Goal: Communication & Community: Answer question/provide support

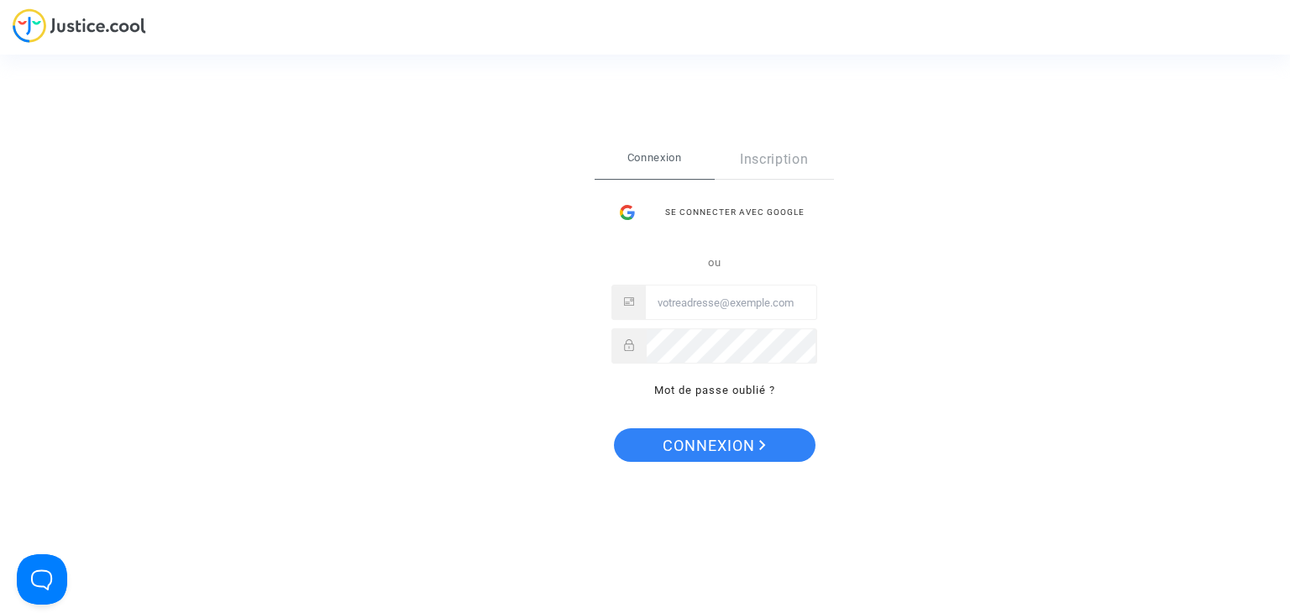
click at [748, 216] on div "Se connecter avec Google" at bounding box center [715, 213] width 206 height 34
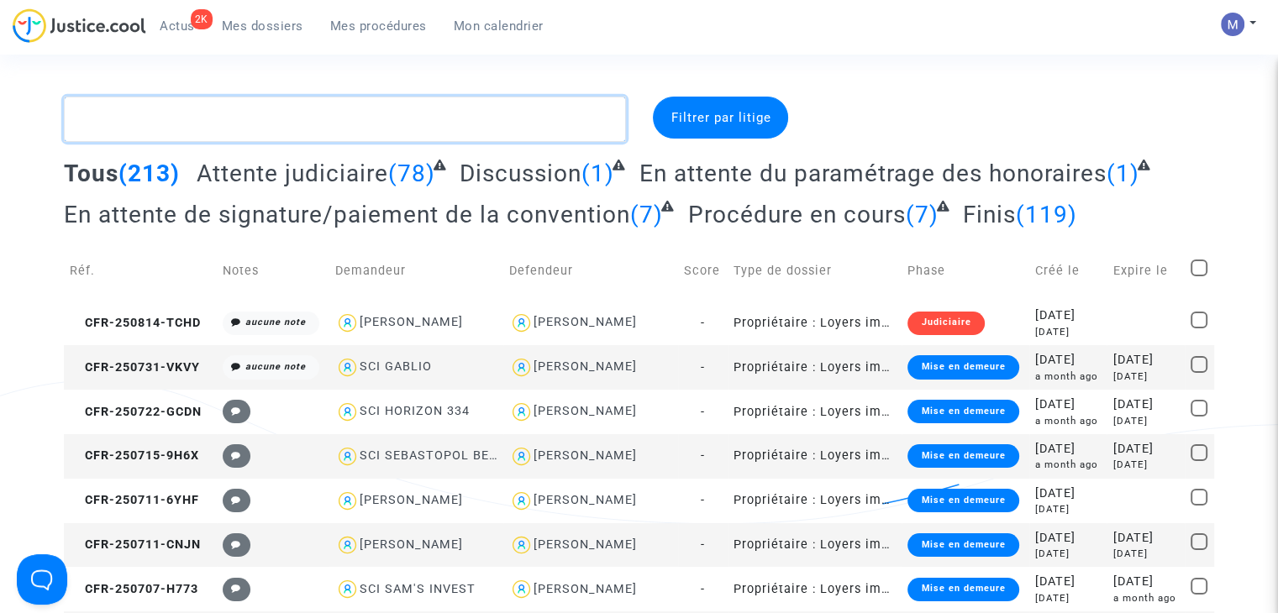
click at [303, 130] on textarea at bounding box center [345, 119] width 562 height 45
paste textarea "CFR-240820-RFJ9"
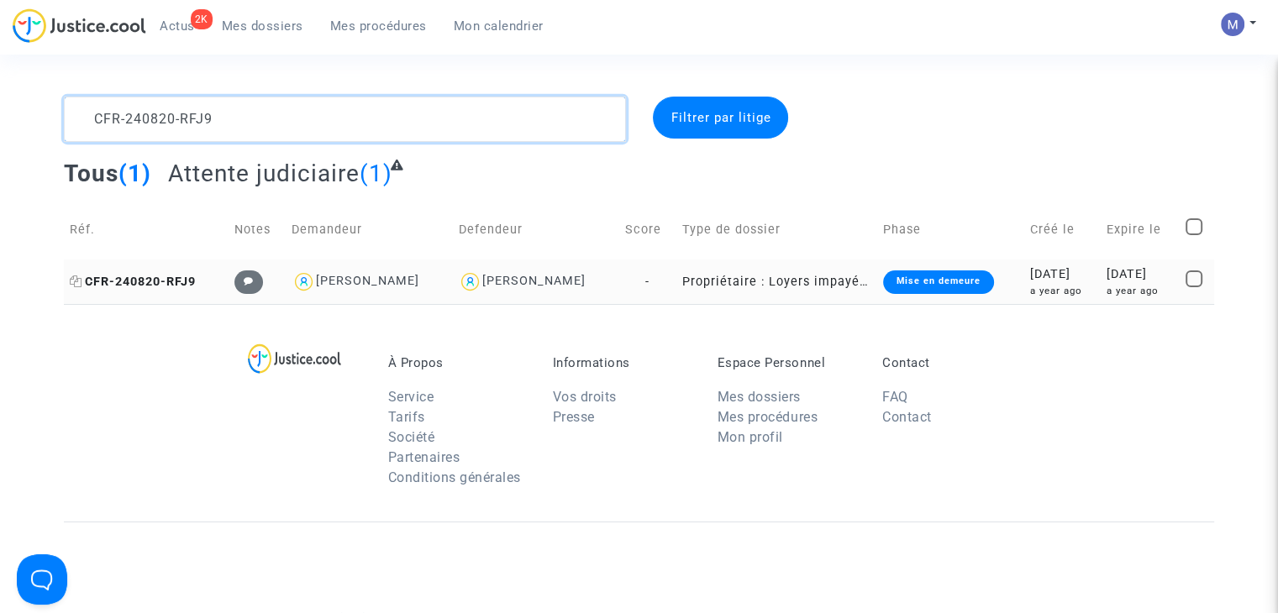
type textarea "CFR-240820-RFJ9"
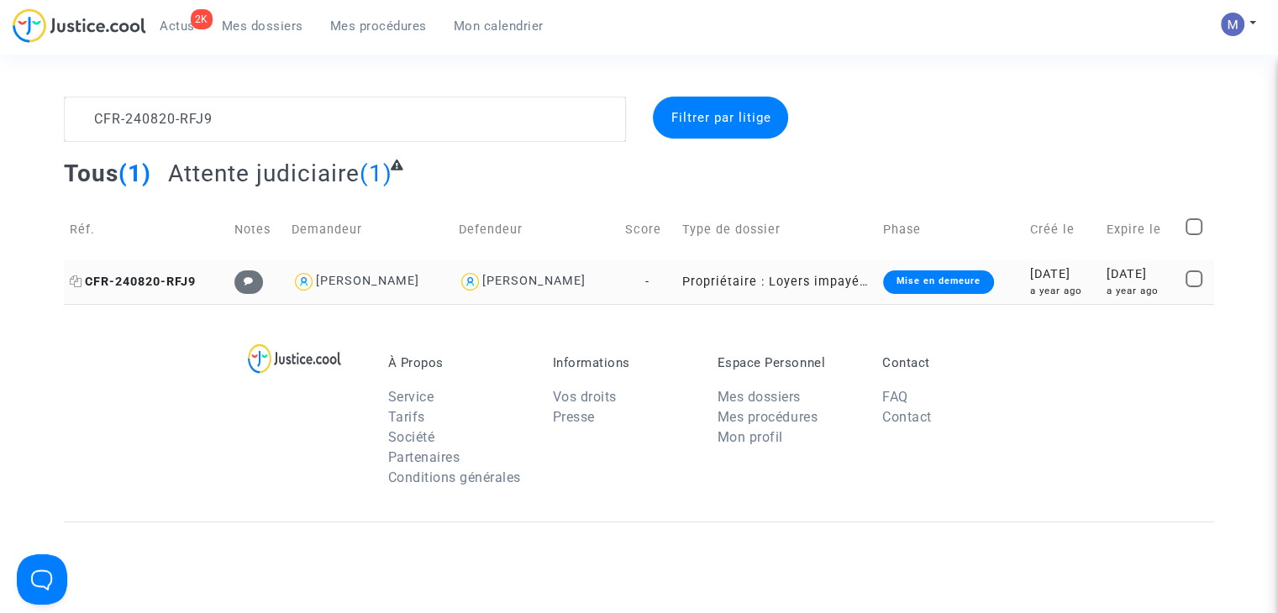
click at [129, 275] on span "CFR-240820-RFJ9" at bounding box center [133, 282] width 126 height 14
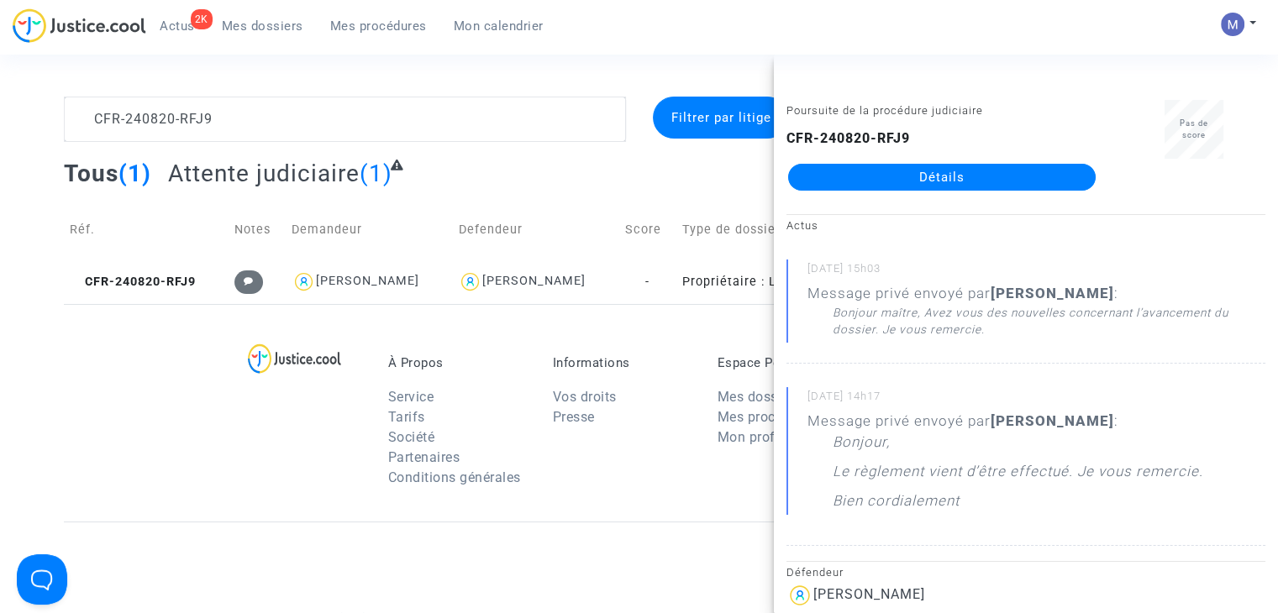
click at [870, 176] on link "Détails" at bounding box center [941, 177] width 307 height 27
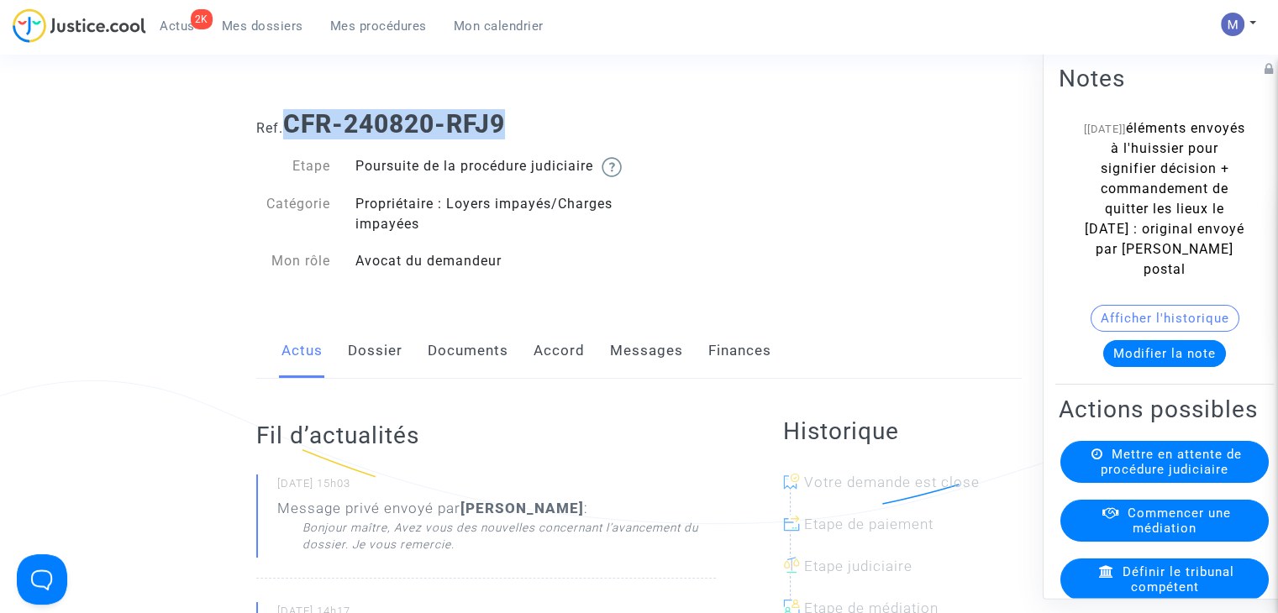
drag, startPoint x: 530, startPoint y: 138, endPoint x: 290, endPoint y: 122, distance: 240.8
click at [290, 122] on h1 "Ref. CFR-240820-RFJ9" at bounding box center [638, 124] width 765 height 30
copy b "CFR-240820-RFJ9"
drag, startPoint x: 366, startPoint y: 374, endPoint x: 357, endPoint y: 375, distance: 9.3
click at [366, 374] on link "Dossier" at bounding box center [375, 350] width 55 height 55
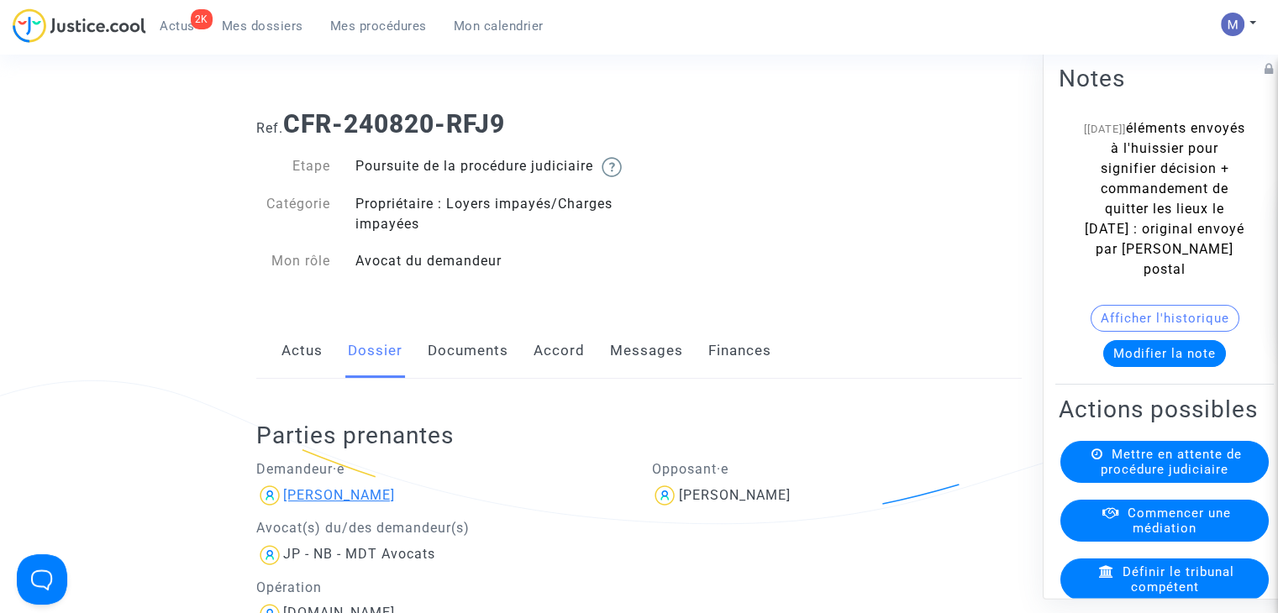
click at [329, 503] on div "[PERSON_NAME]" at bounding box center [339, 495] width 112 height 16
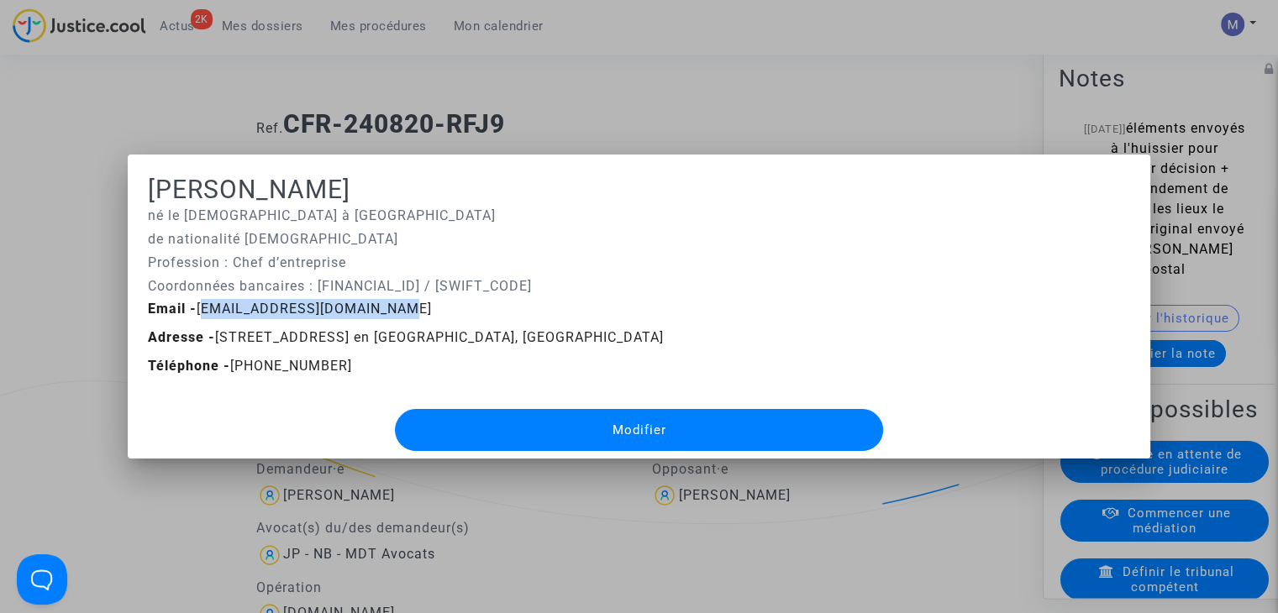
drag, startPoint x: 387, startPoint y: 312, endPoint x: 195, endPoint y: 305, distance: 192.5
click at [195, 305] on div "Email - [EMAIL_ADDRESS][DOMAIN_NAME]" at bounding box center [638, 309] width 1007 height 20
copy span "[EMAIL_ADDRESS][DOMAIN_NAME]"
click at [634, 101] on div at bounding box center [639, 306] width 1278 height 613
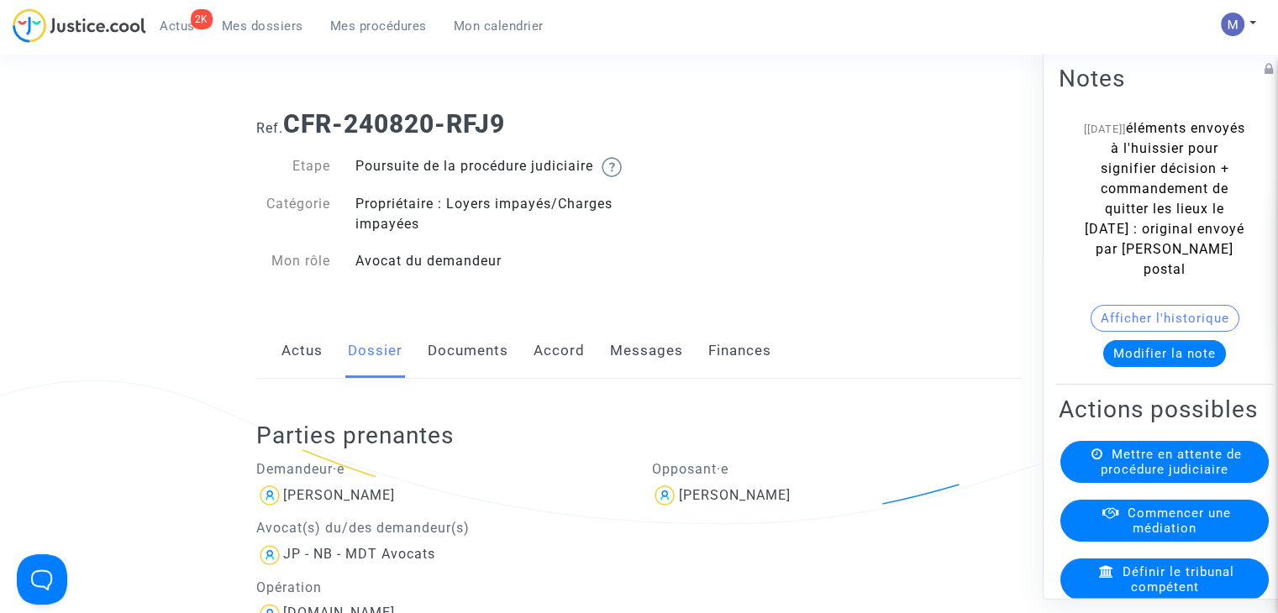
click at [464, 366] on link "Documents" at bounding box center [468, 350] width 81 height 55
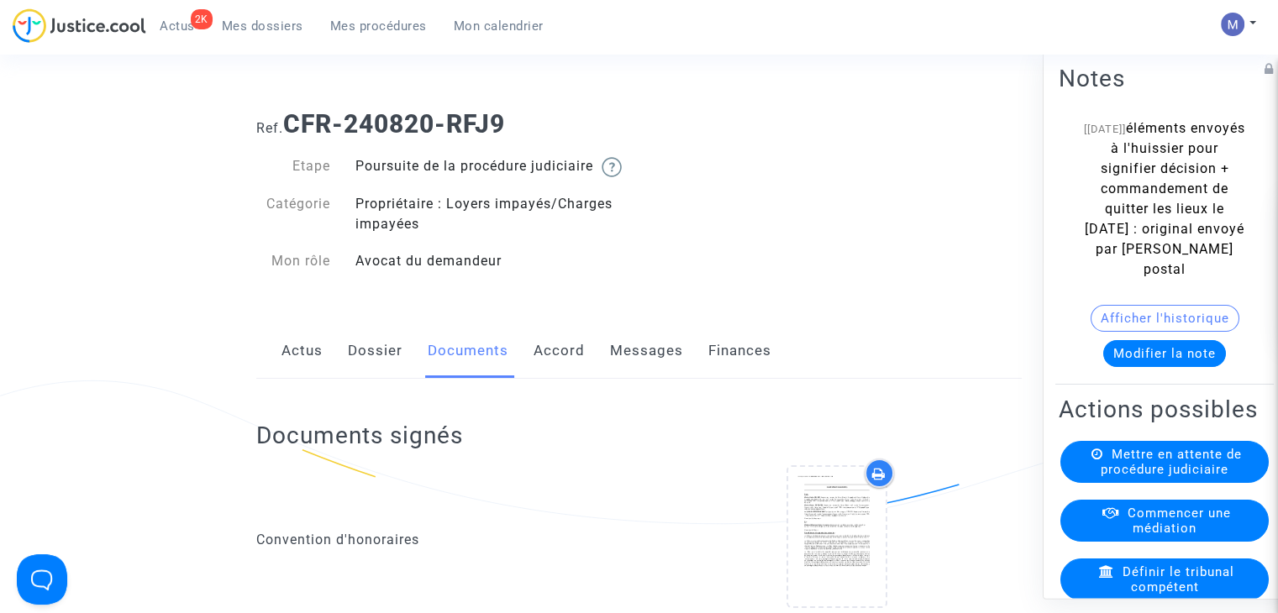
click at [638, 364] on link "Messages" at bounding box center [646, 350] width 73 height 55
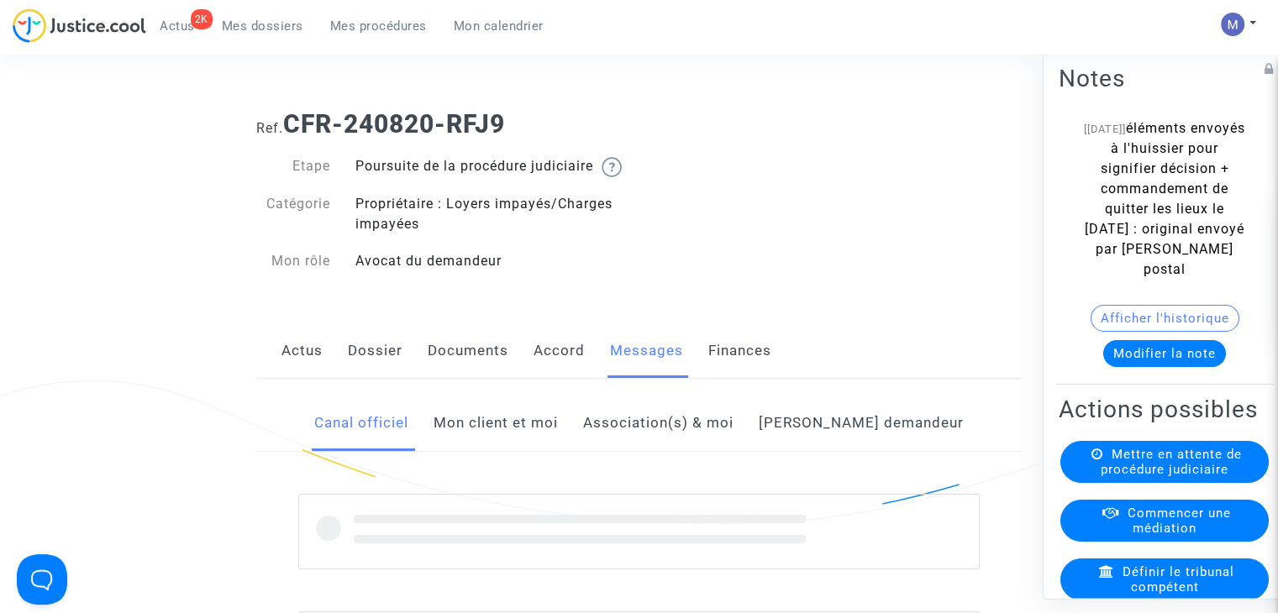
click at [531, 451] on link "Mon client et moi" at bounding box center [495, 423] width 124 height 55
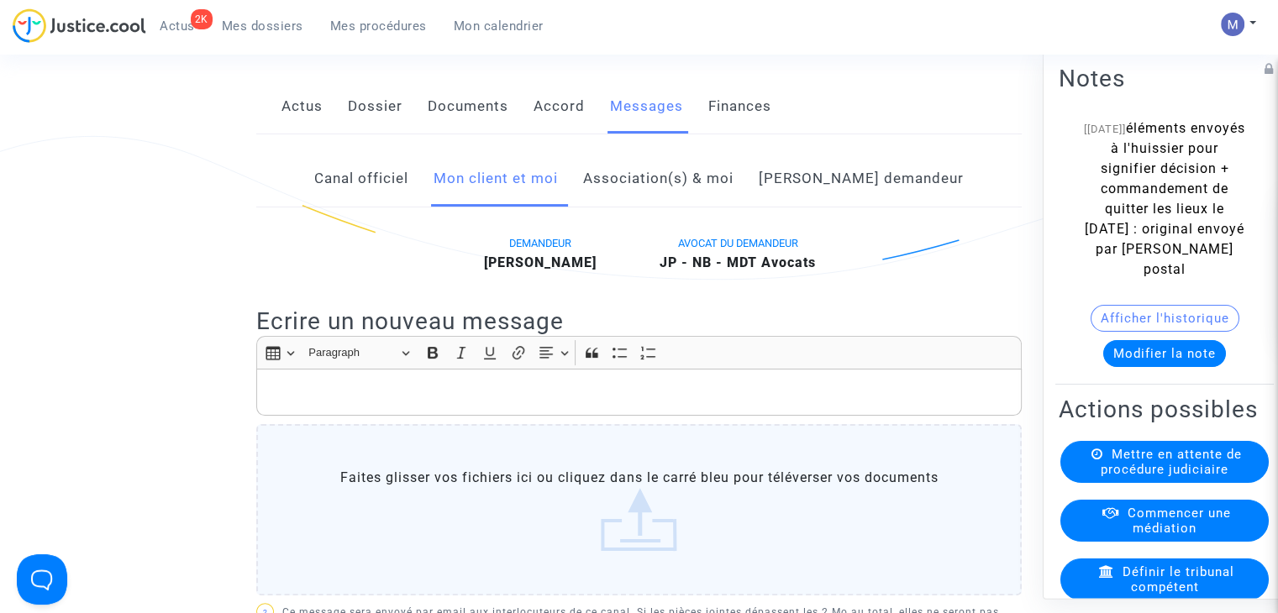
scroll to position [336, 0]
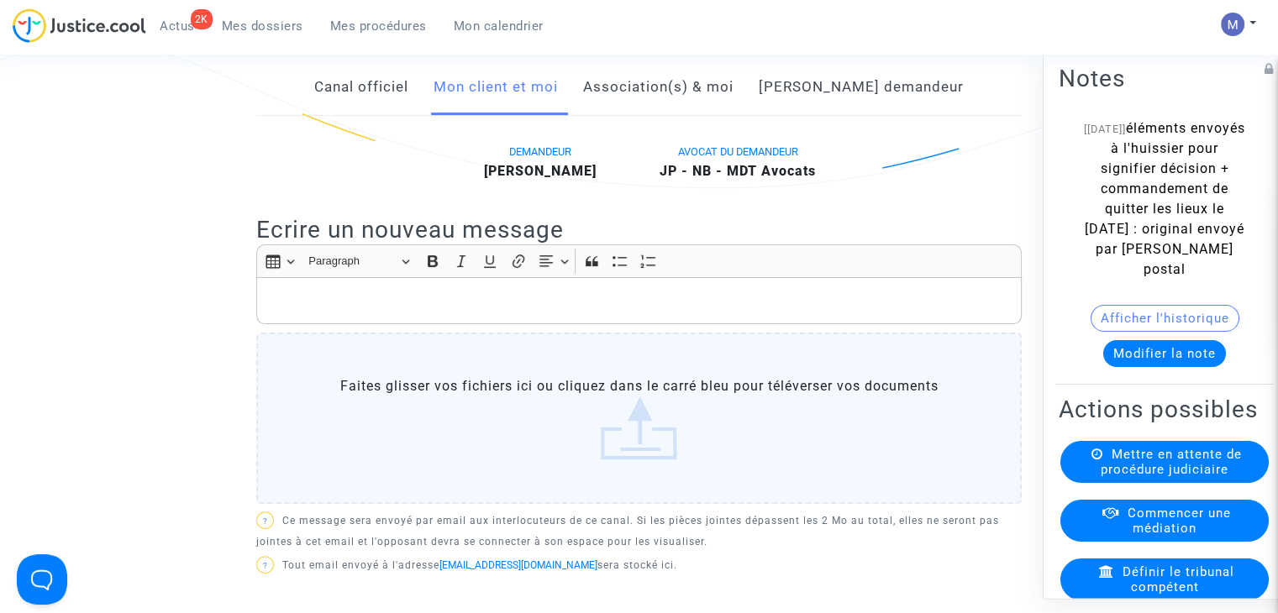
click at [309, 312] on p "Rich Text Editor, main" at bounding box center [639, 301] width 748 height 21
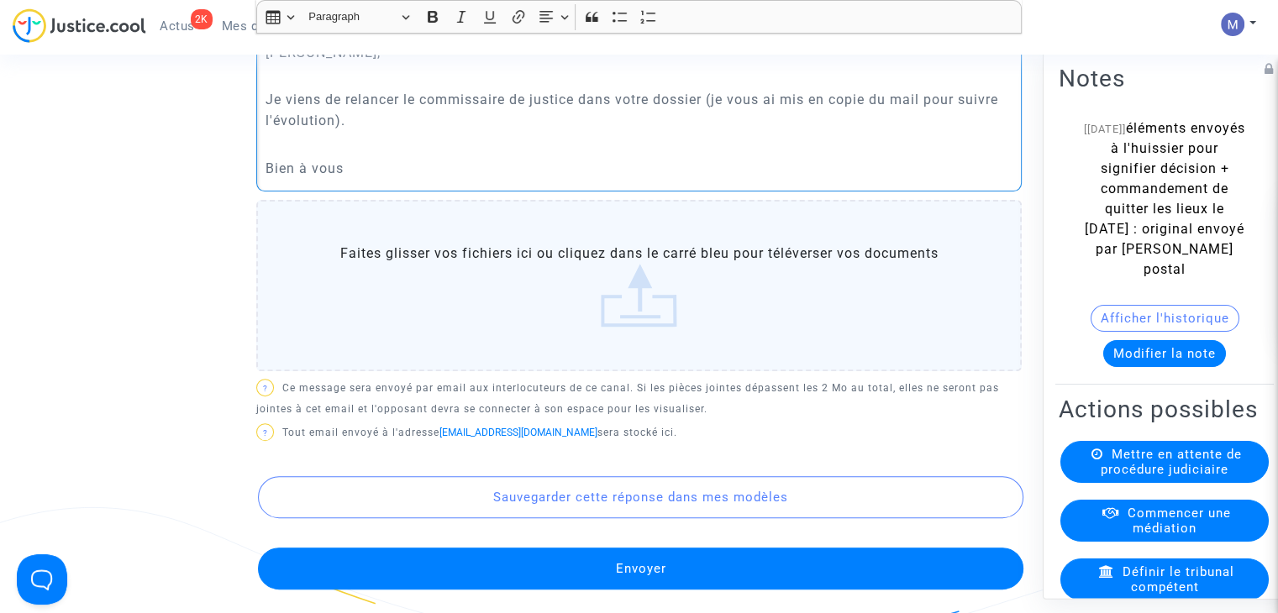
scroll to position [672, 0]
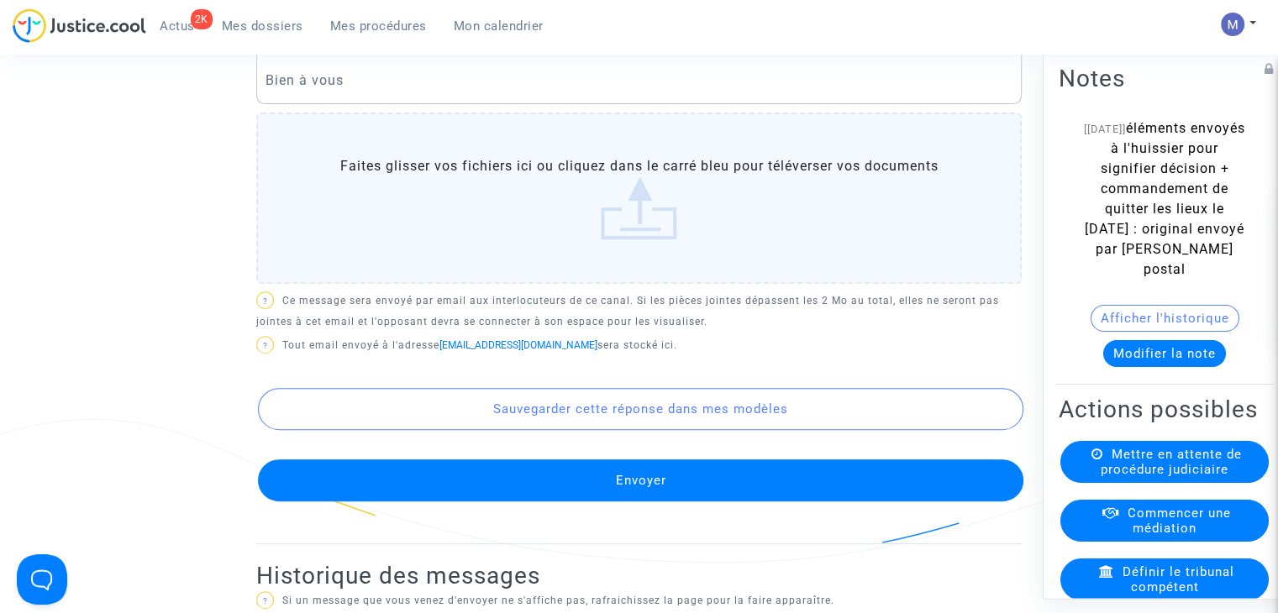
click at [632, 502] on button "Envoyer" at bounding box center [640, 481] width 765 height 42
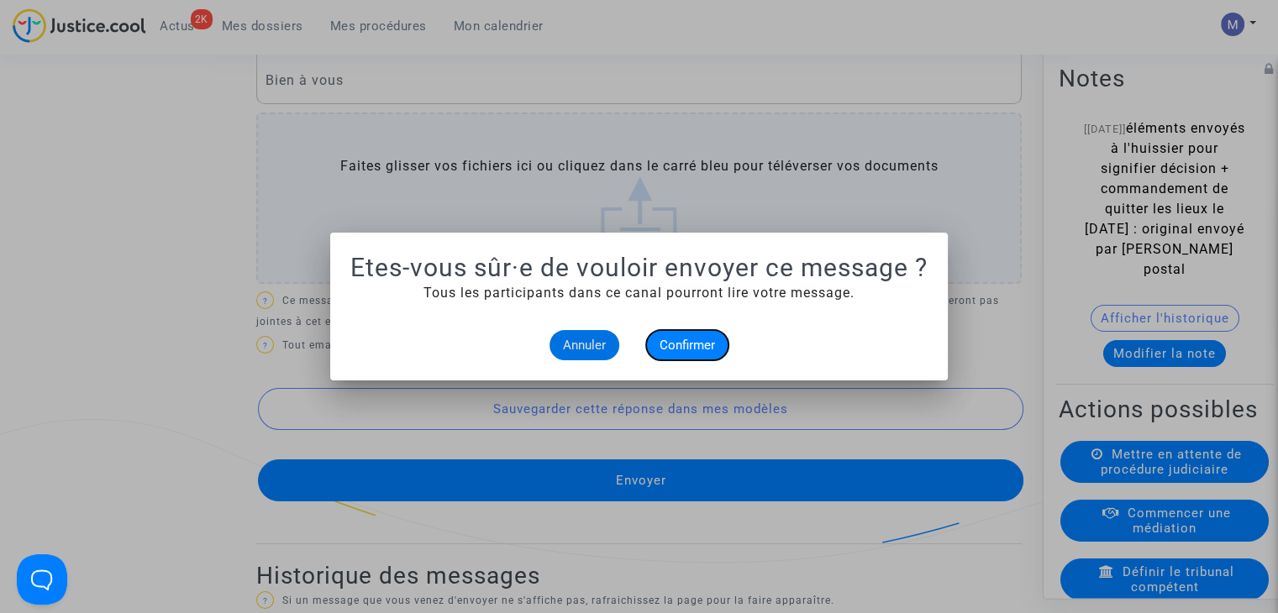
click at [687, 344] on span "Confirmer" at bounding box center [686, 345] width 55 height 15
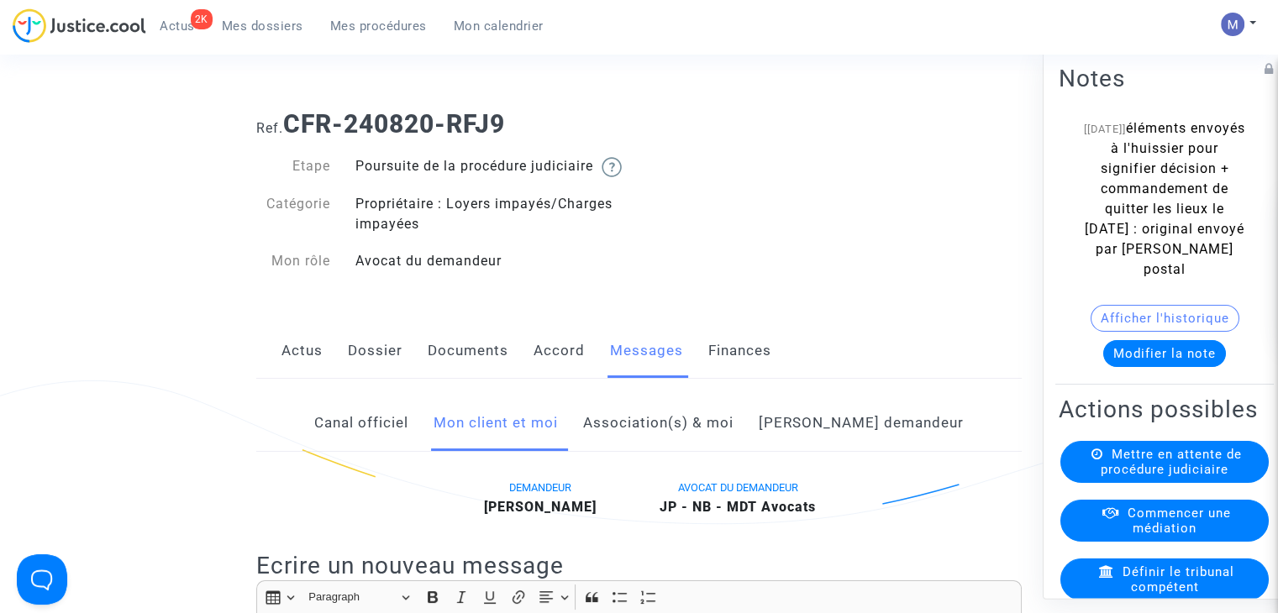
scroll to position [672, 0]
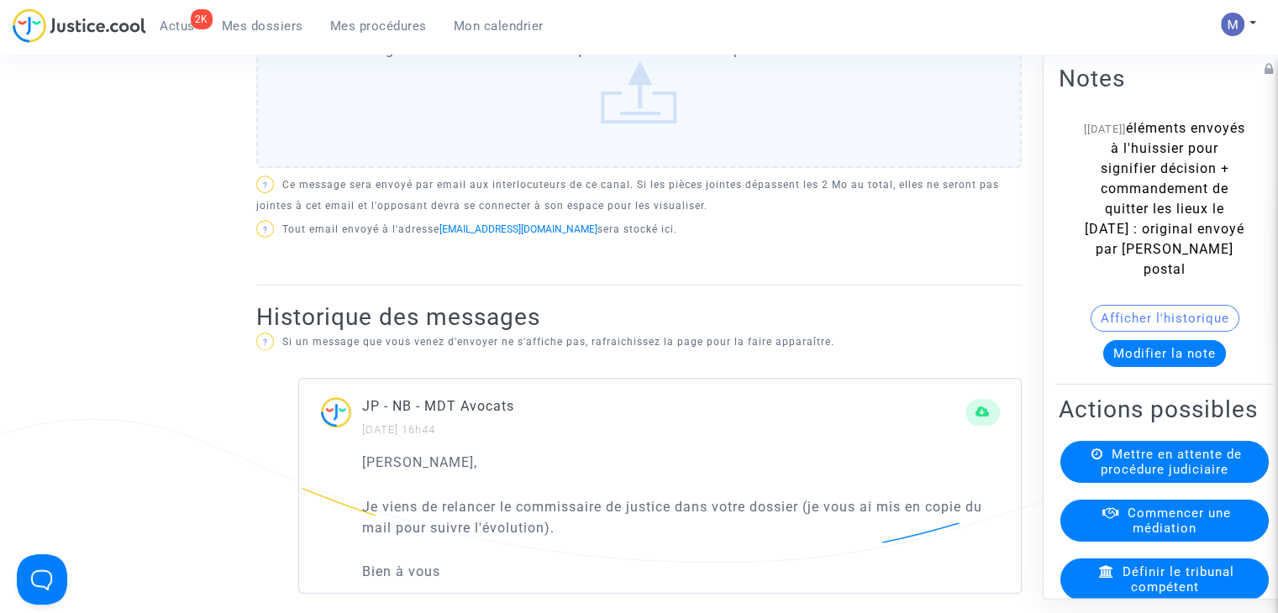
click at [276, 30] on span "Mes dossiers" at bounding box center [262, 25] width 81 height 15
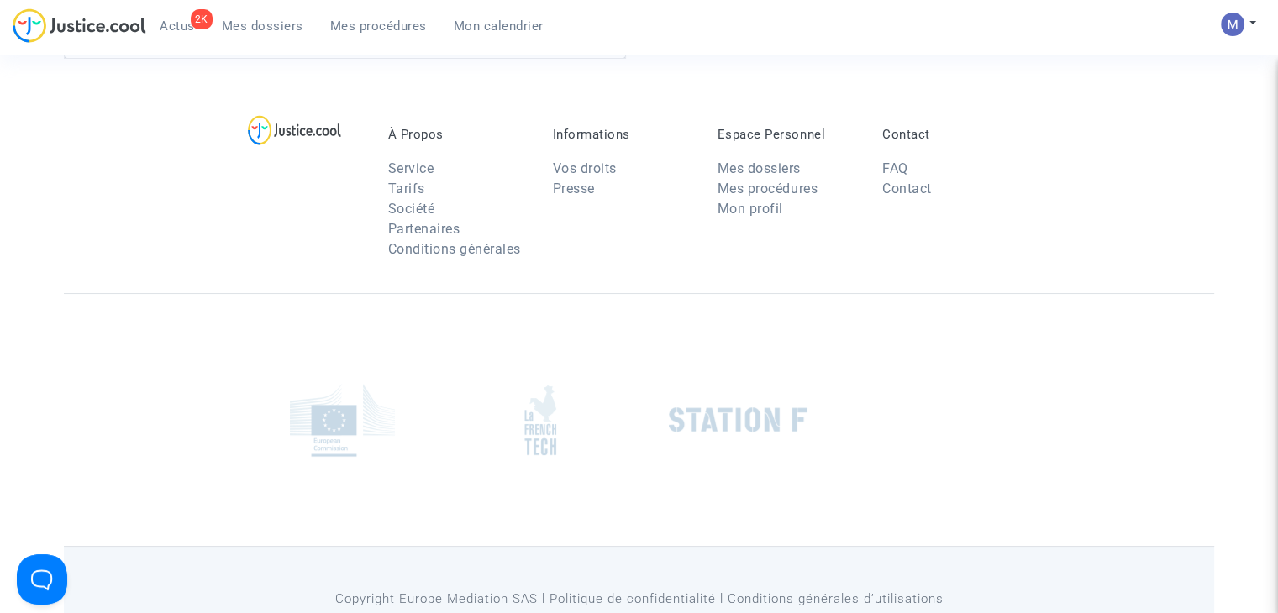
scroll to position [2, 0]
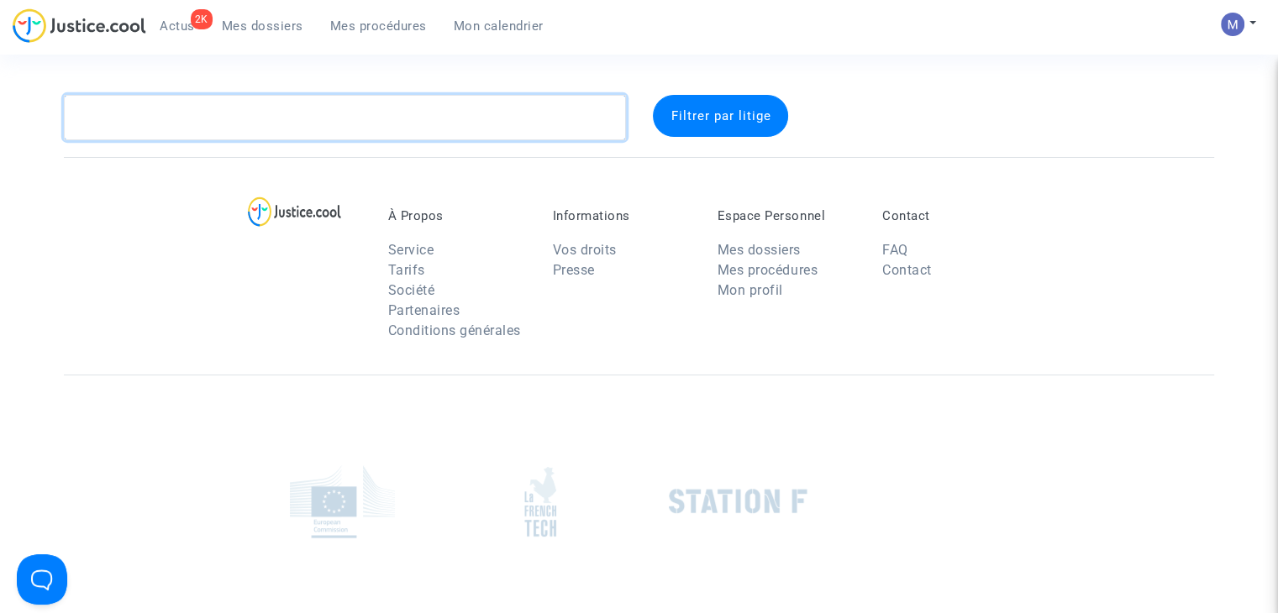
click at [259, 118] on textarea at bounding box center [345, 117] width 562 height 45
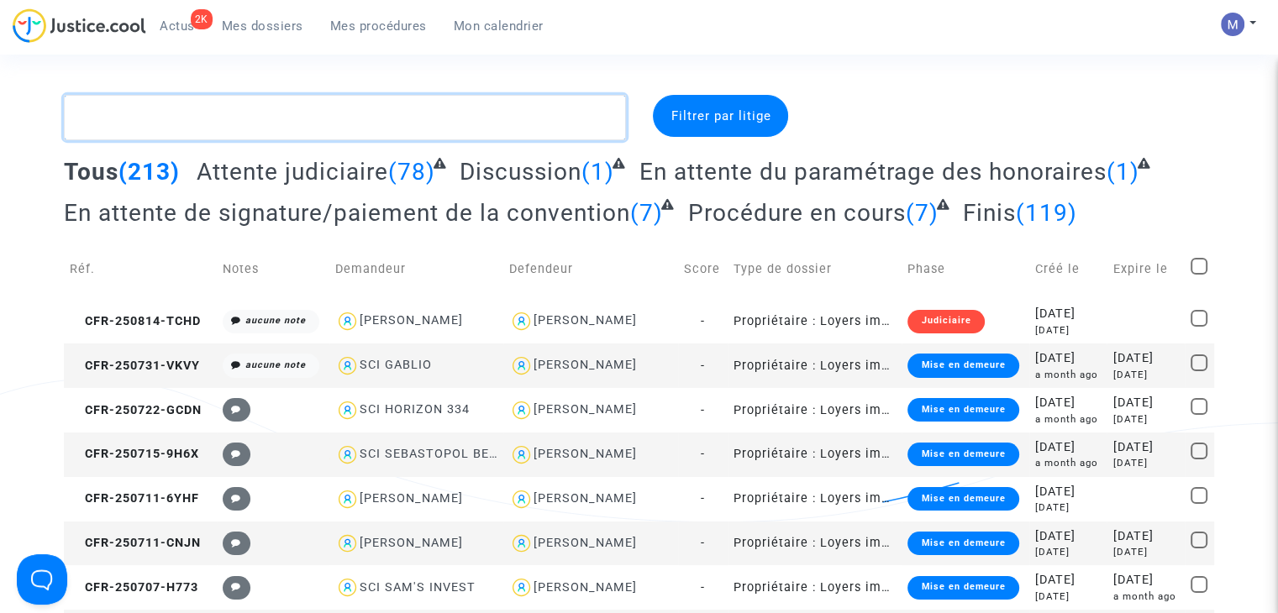
paste textarea "CFR-240704-CGFF"
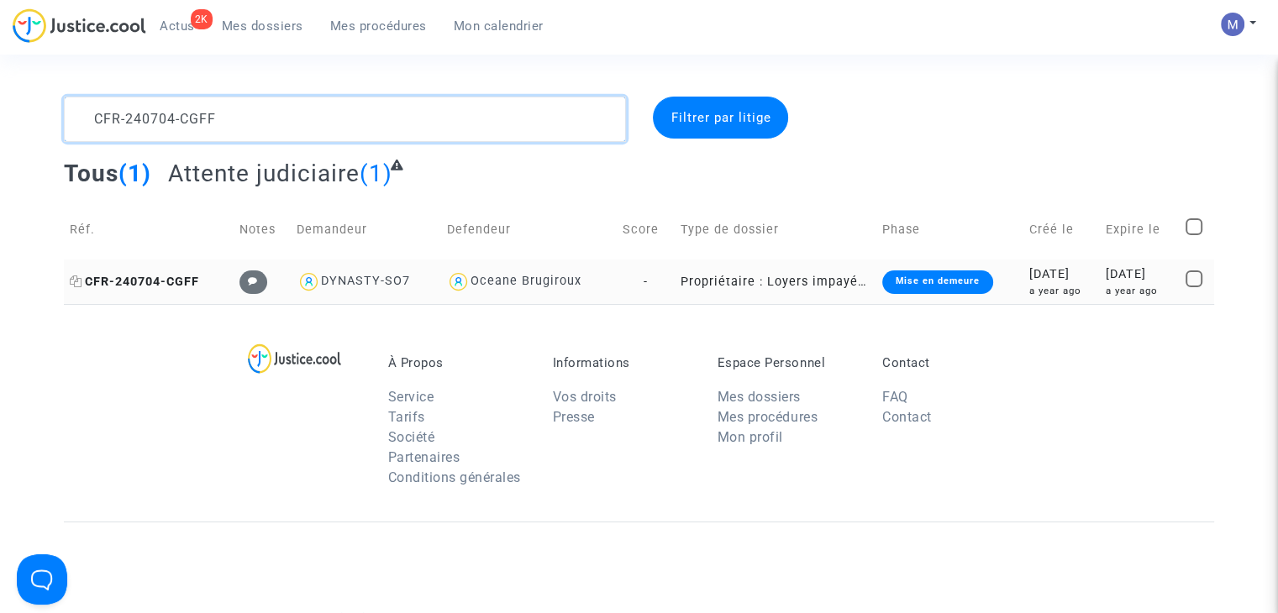
type textarea "CFR-240704-CGFF"
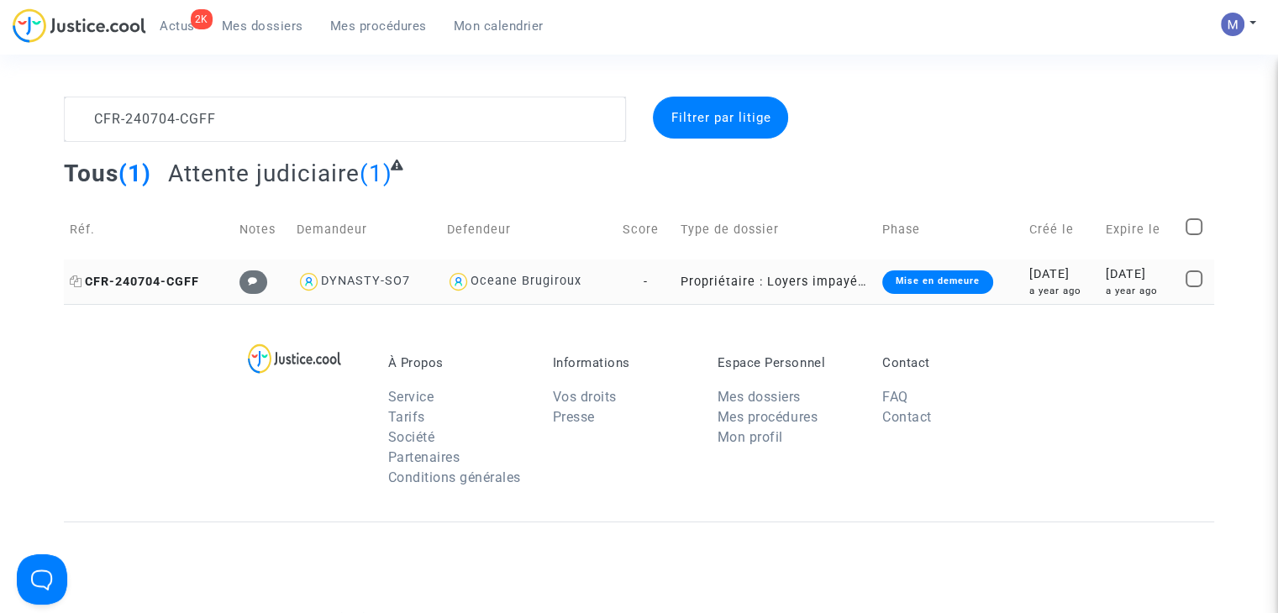
click at [168, 283] on span "CFR-240704-CGFF" at bounding box center [134, 282] width 129 height 14
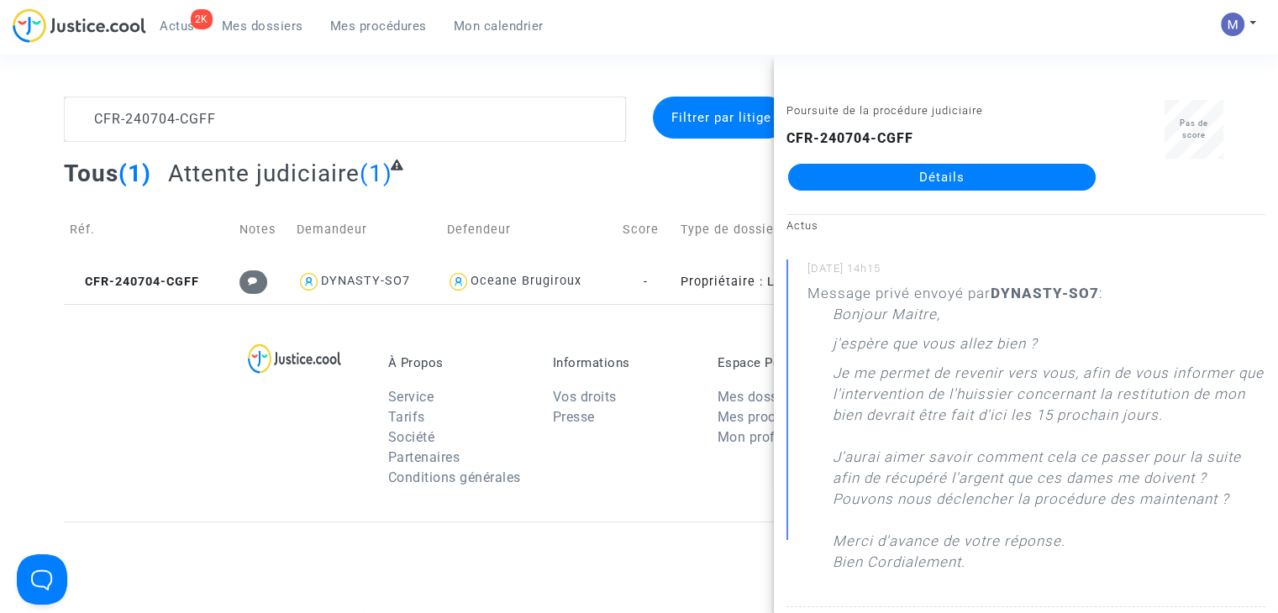
click at [984, 179] on link "Détails" at bounding box center [941, 177] width 307 height 27
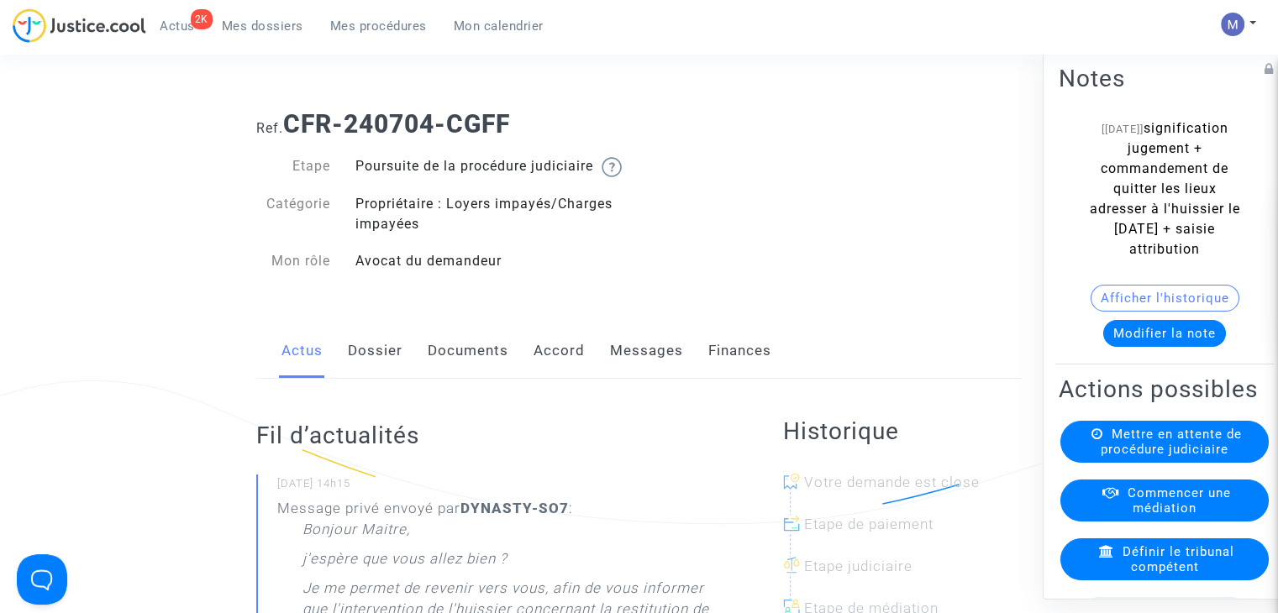
drag, startPoint x: 659, startPoint y: 371, endPoint x: 631, endPoint y: 382, distance: 29.8
click at [658, 371] on link "Messages" at bounding box center [646, 350] width 73 height 55
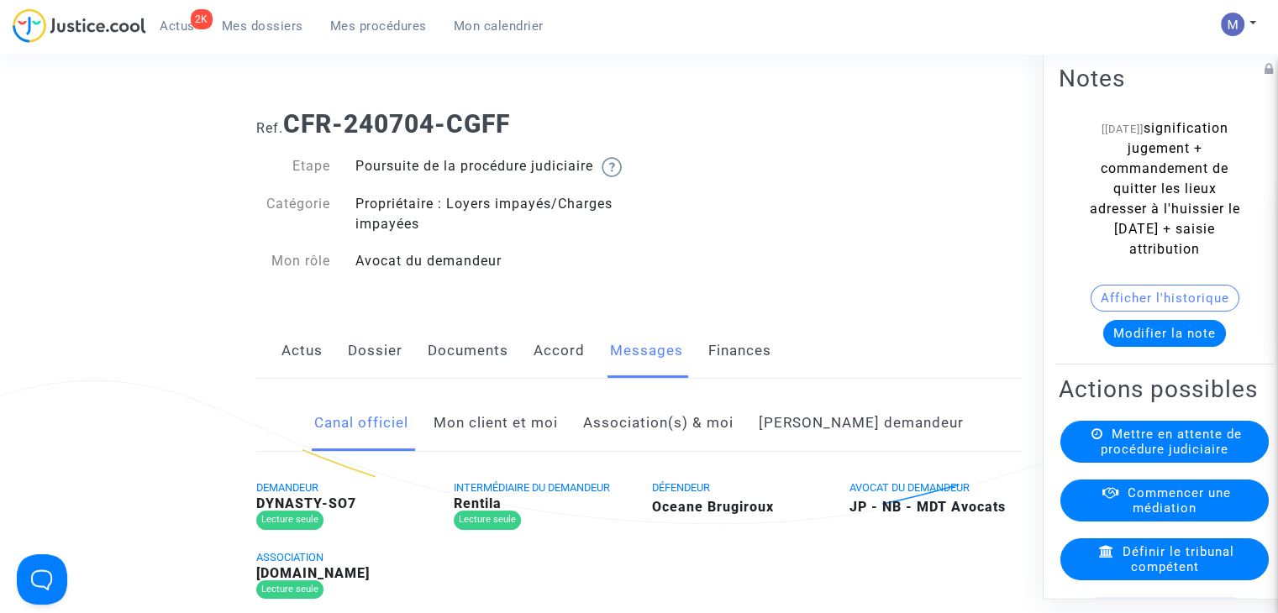
click at [537, 446] on link "Mon client et moi" at bounding box center [495, 423] width 124 height 55
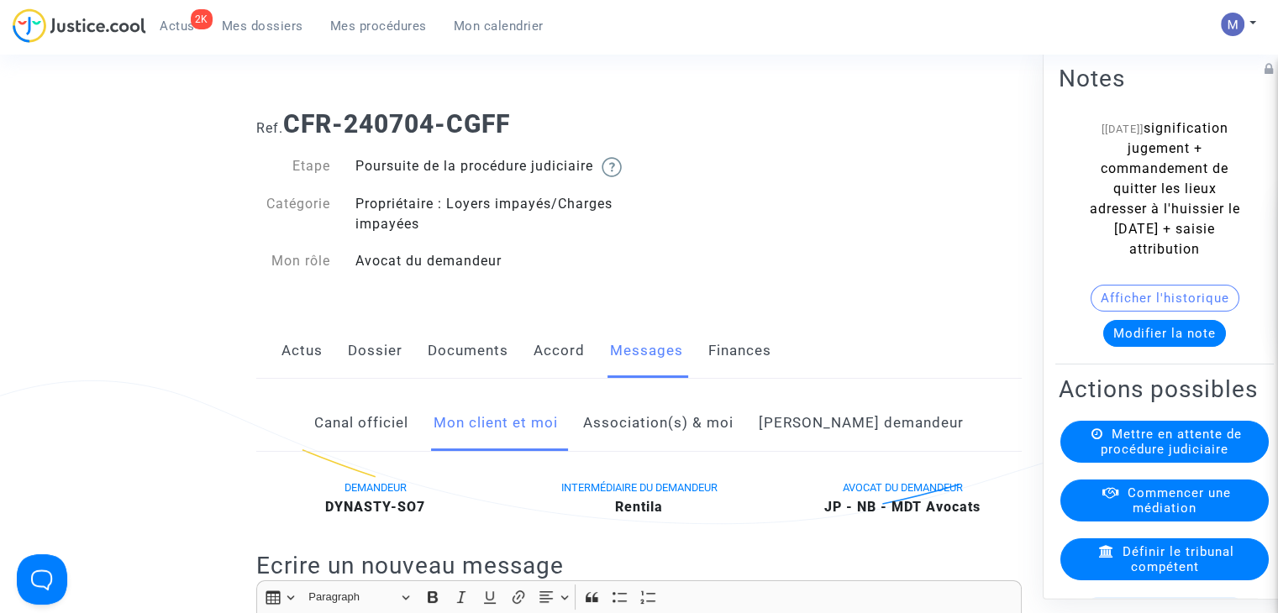
scroll to position [336, 0]
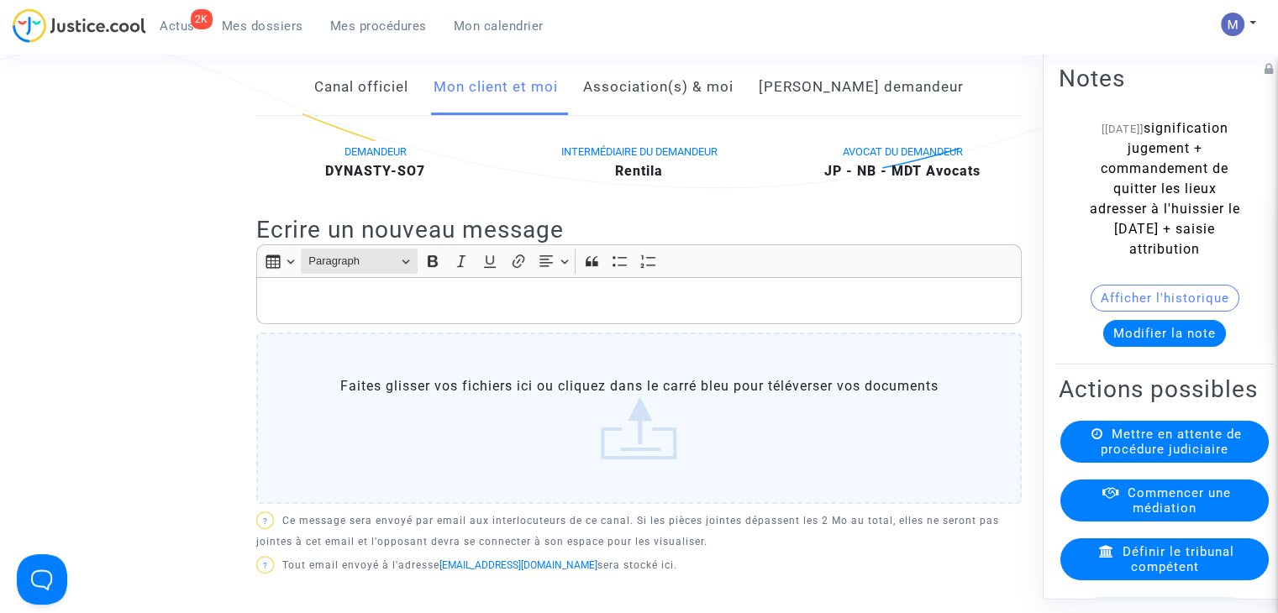
click at [329, 271] on span "Paragraph" at bounding box center [351, 261] width 87 height 20
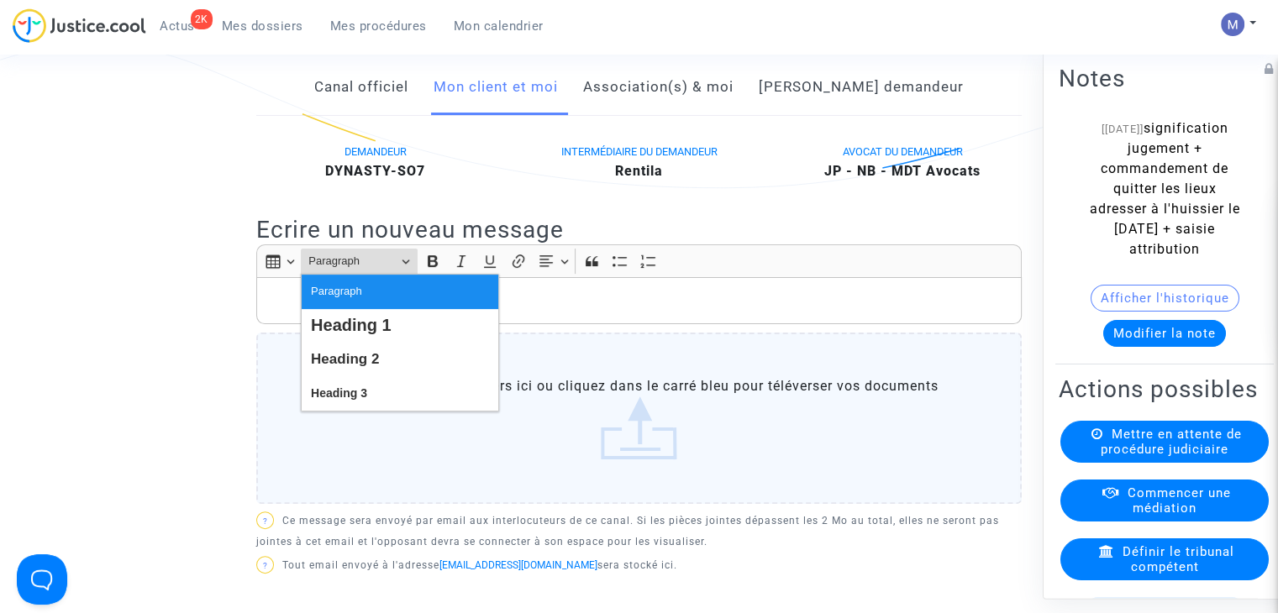
click at [276, 312] on p "Rich Text Editor, main" at bounding box center [639, 301] width 748 height 21
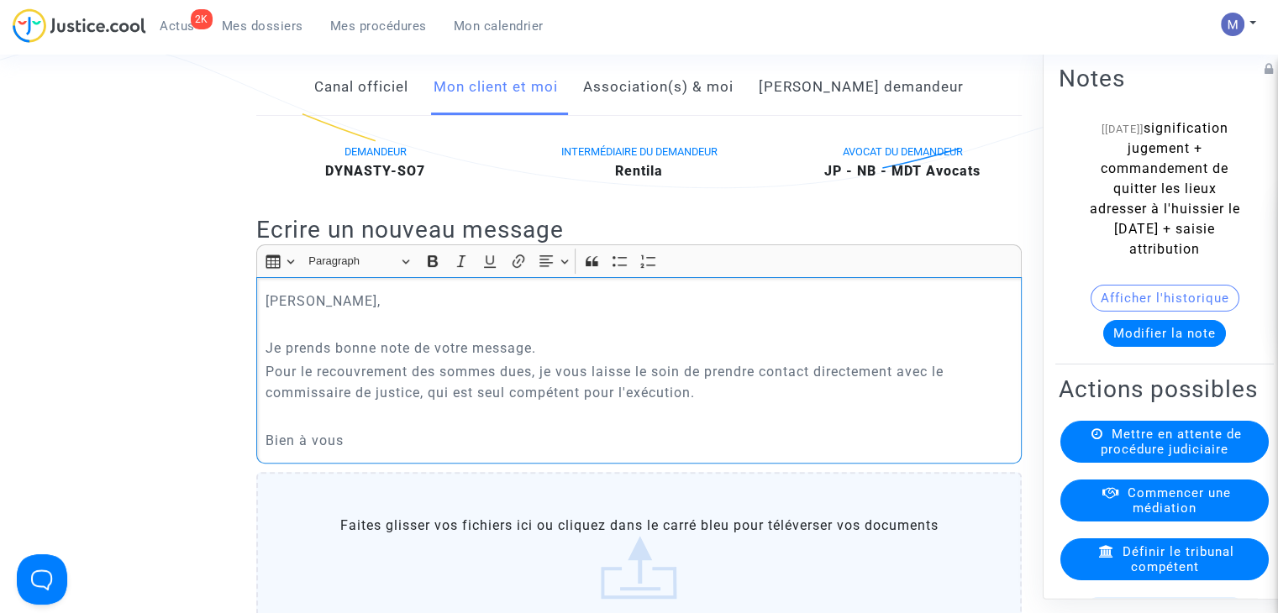
click at [554, 359] on p "Je prends bonne note de votre message." at bounding box center [639, 348] width 748 height 21
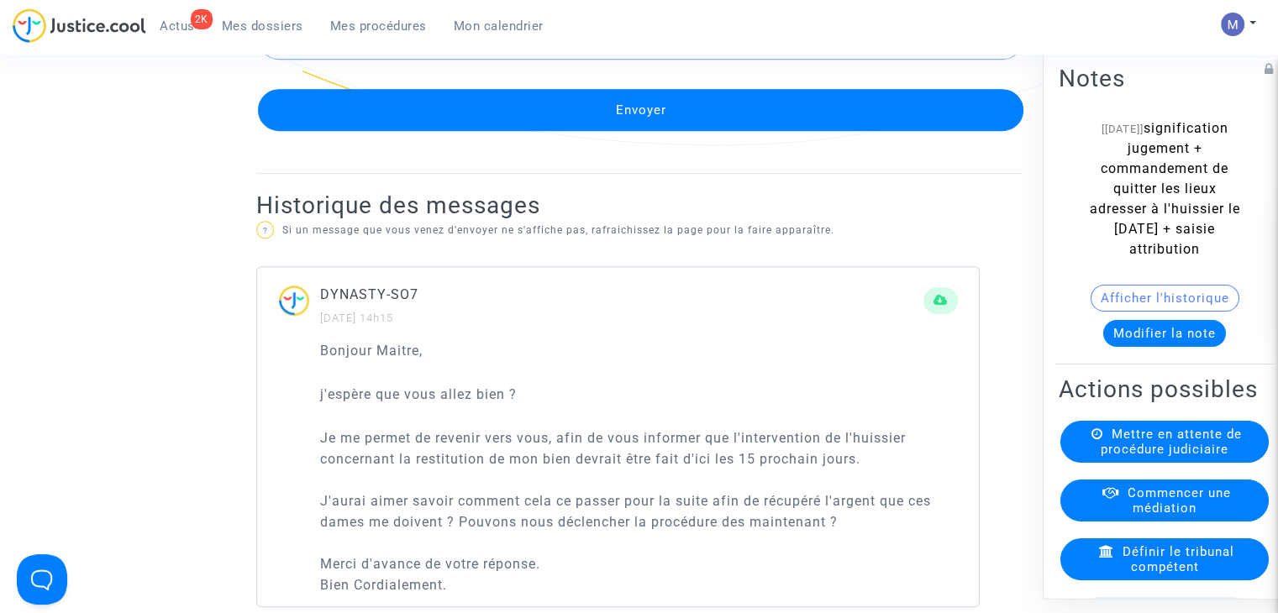
scroll to position [1092, 0]
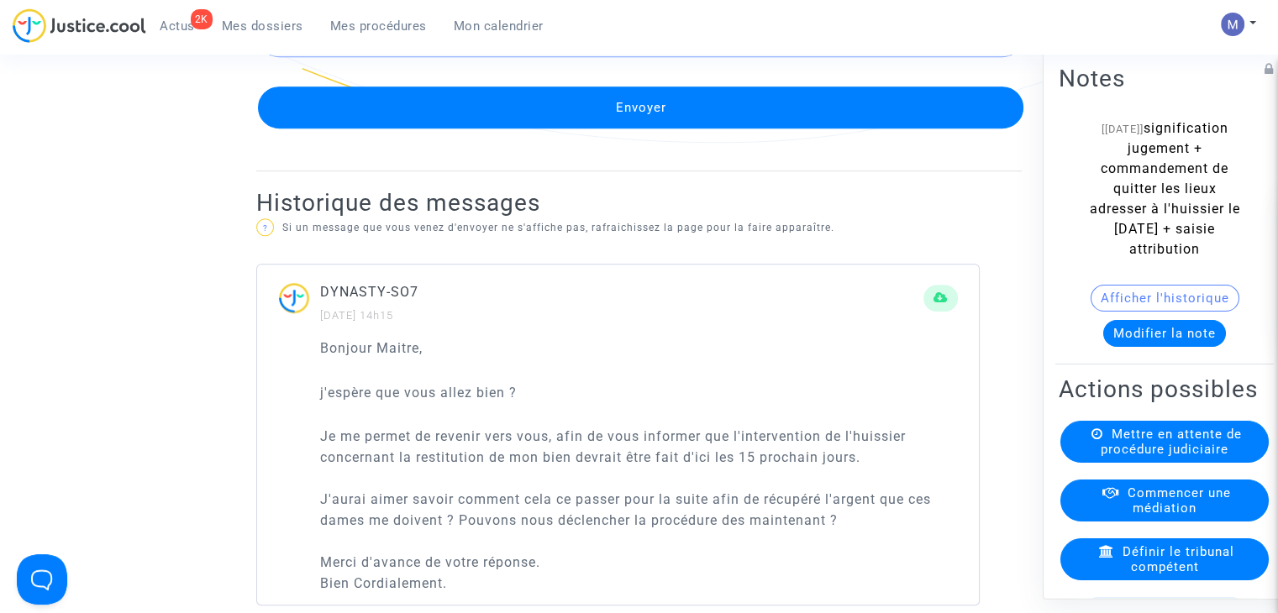
drag, startPoint x: 738, startPoint y: 451, endPoint x: 913, endPoint y: 485, distance: 177.9
click at [913, 485] on p "Je me permet de revenir vers vous, afin de vous informer que l'intervention de …" at bounding box center [639, 510] width 638 height 168
copy p "l'intervention de l'huissier concernant la restitution de mon bien devrait être…"
click at [1104, 347] on button "Modifier la note" at bounding box center [1164, 333] width 123 height 27
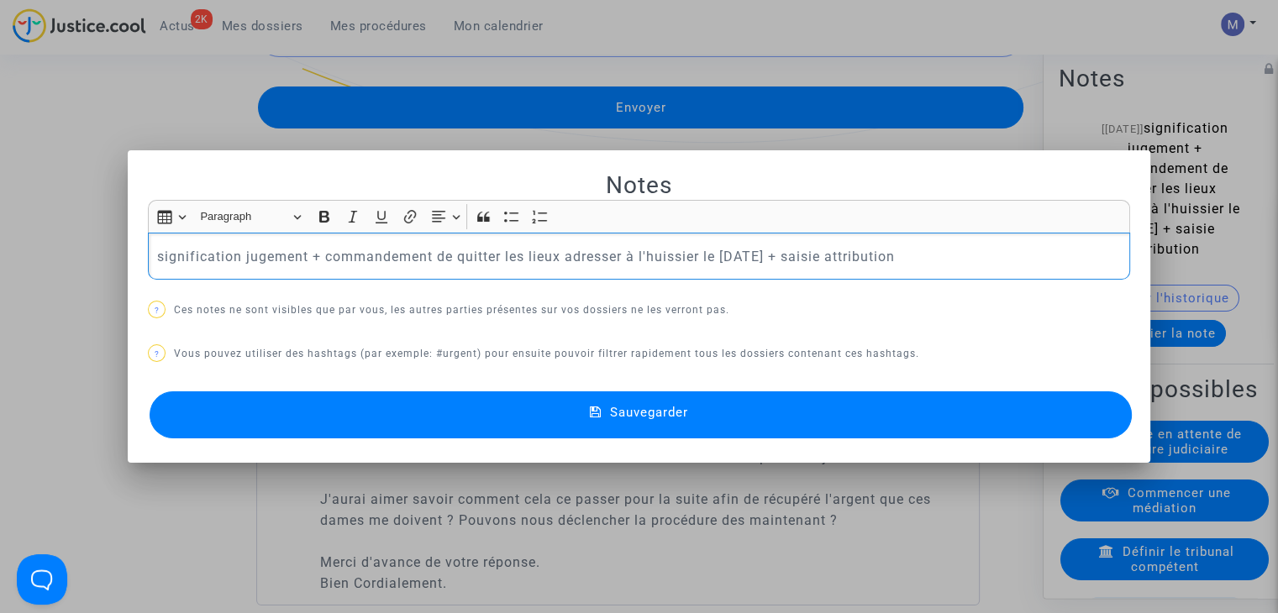
scroll to position [0, 0]
drag, startPoint x: 969, startPoint y: 246, endPoint x: 122, endPoint y: 241, distance: 846.8
click at [128, 241] on mat-dialog-container "Notes Rich Text Editor Insert table Insert table Heading Paragraph Paragraph He…" at bounding box center [639, 306] width 1022 height 313
click at [658, 413] on span "Sauvegarder" at bounding box center [649, 412] width 78 height 15
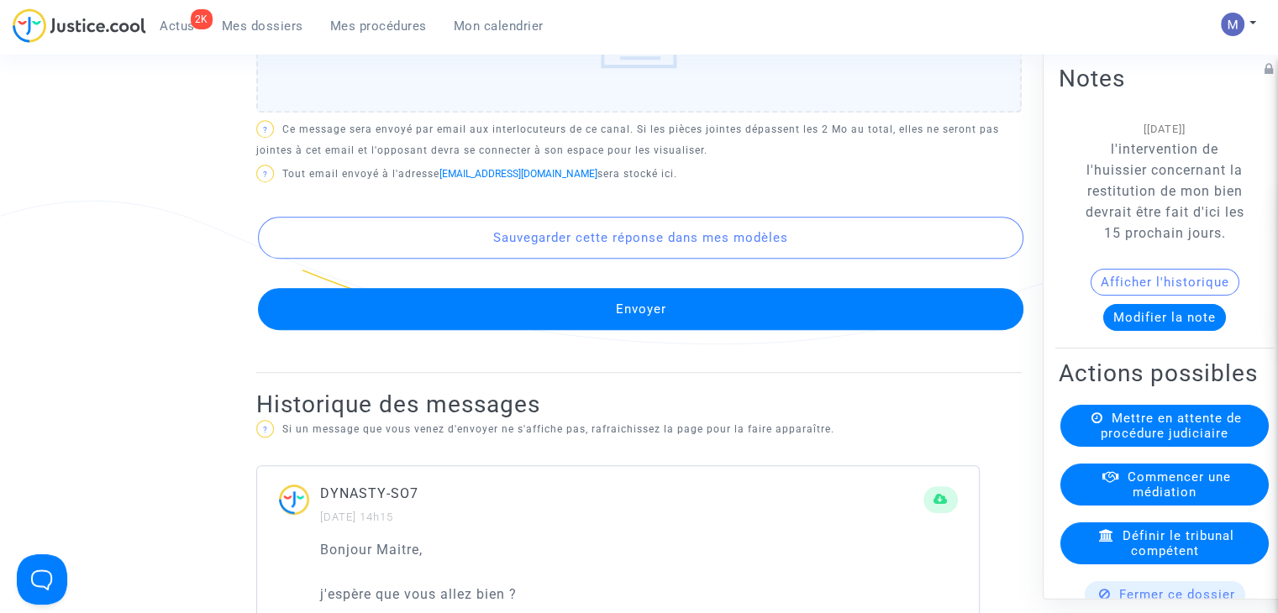
scroll to position [840, 0]
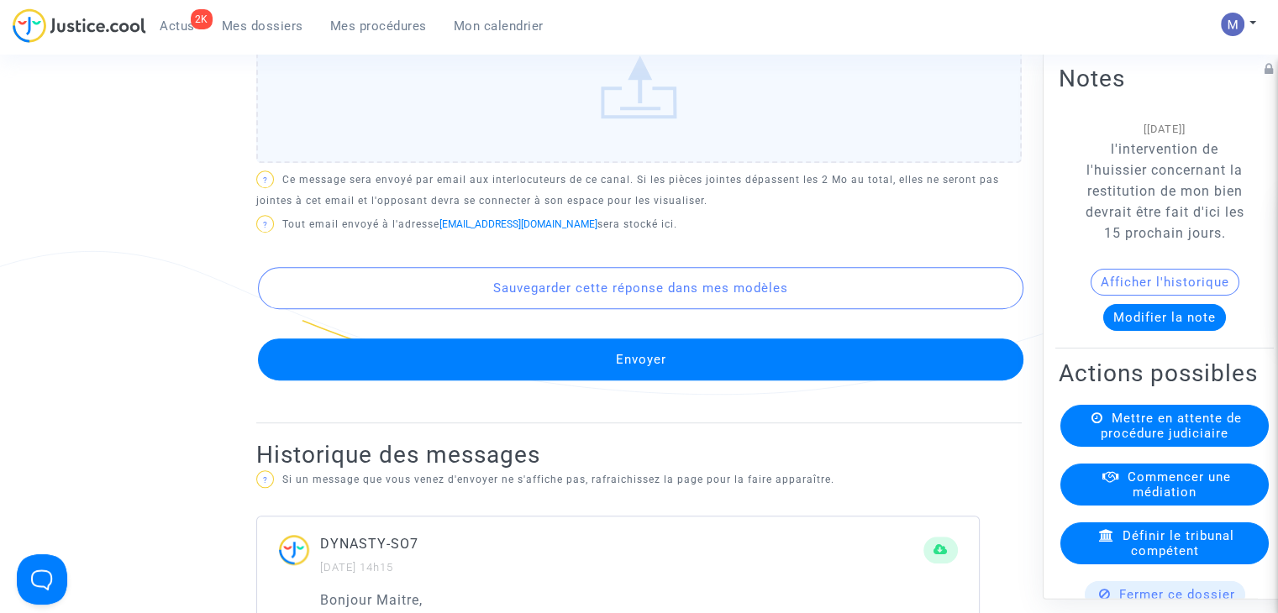
click at [644, 374] on button "Envoyer" at bounding box center [640, 360] width 765 height 42
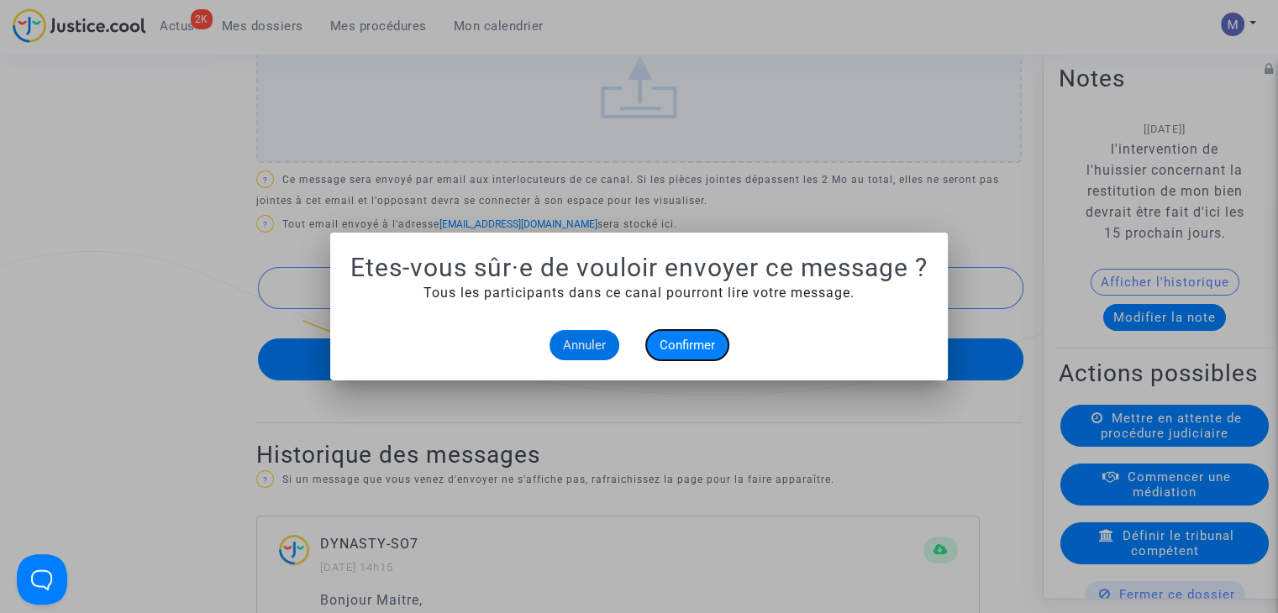
click at [695, 338] on span "Confirmer" at bounding box center [686, 345] width 55 height 15
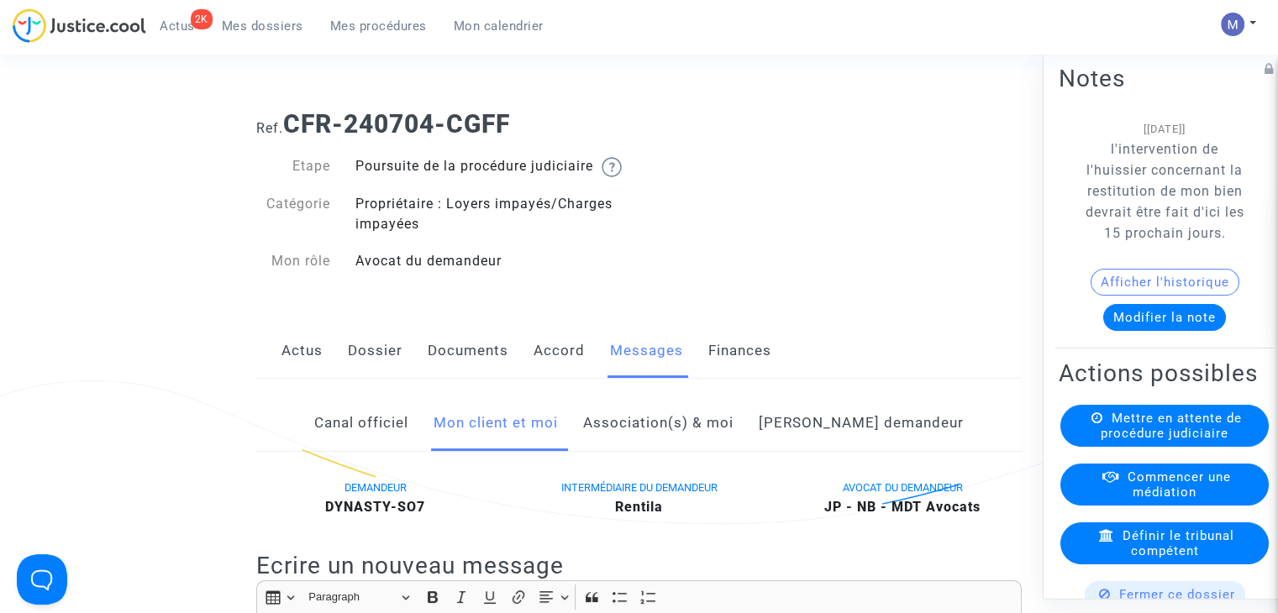
click at [267, 26] on span "Mes dossiers" at bounding box center [262, 25] width 81 height 15
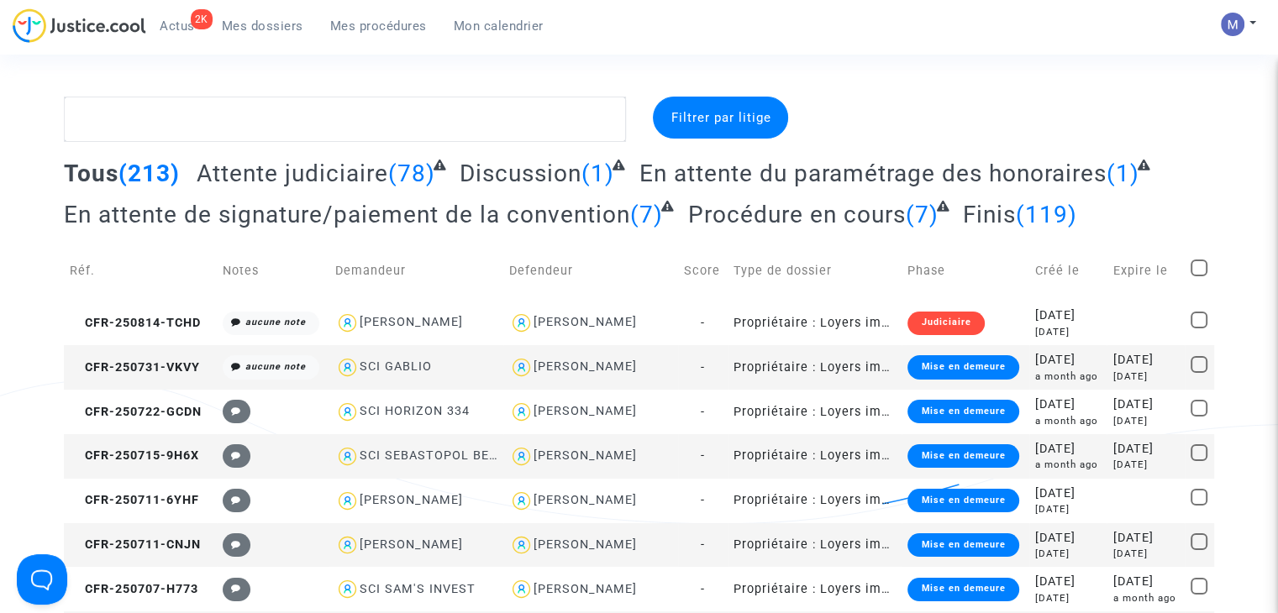
click at [302, 173] on span "Attente judiciaire" at bounding box center [293, 174] width 192 height 28
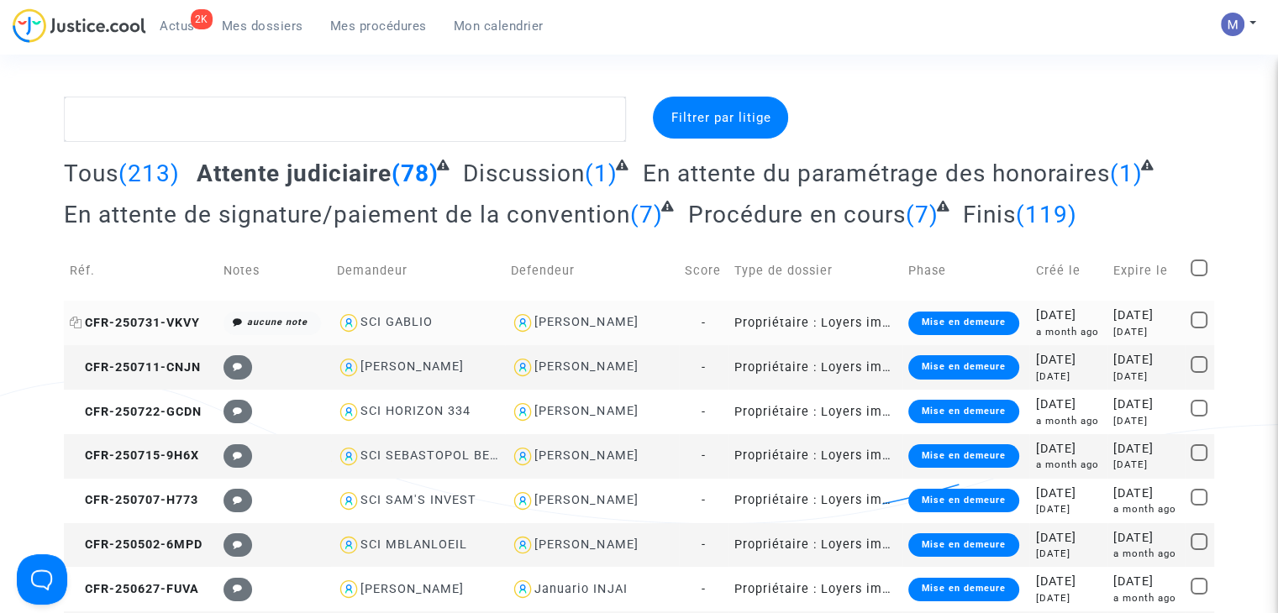
click at [164, 316] on span "CFR-250731-VKVY" at bounding box center [135, 323] width 130 height 14
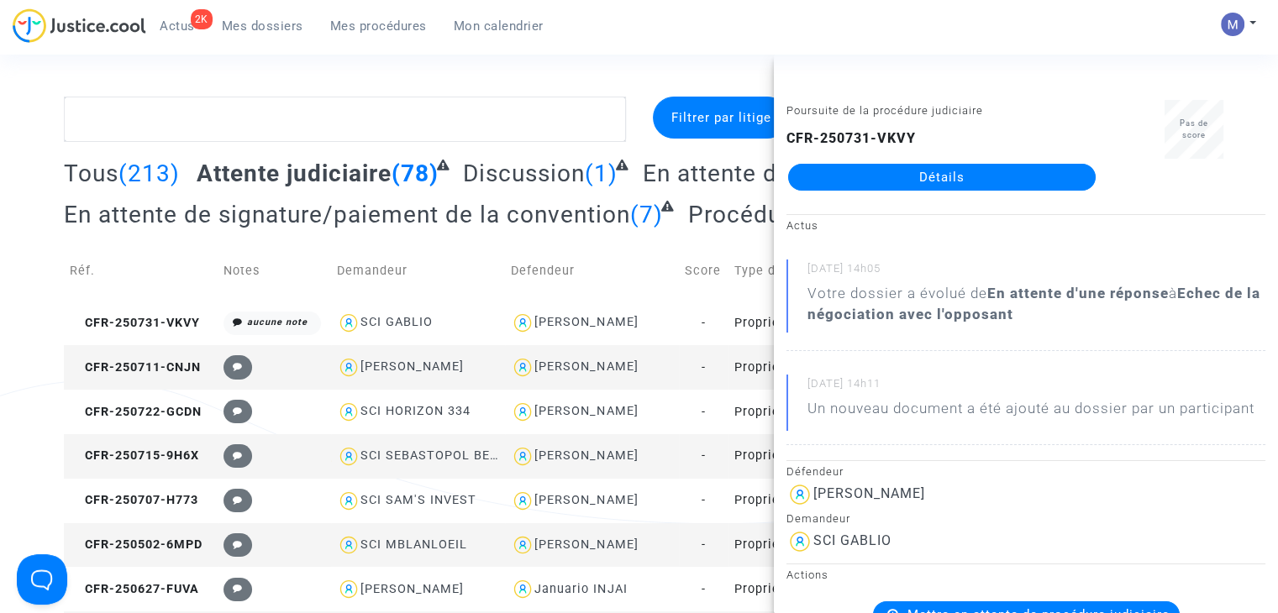
click at [838, 174] on link "Détails" at bounding box center [941, 177] width 307 height 27
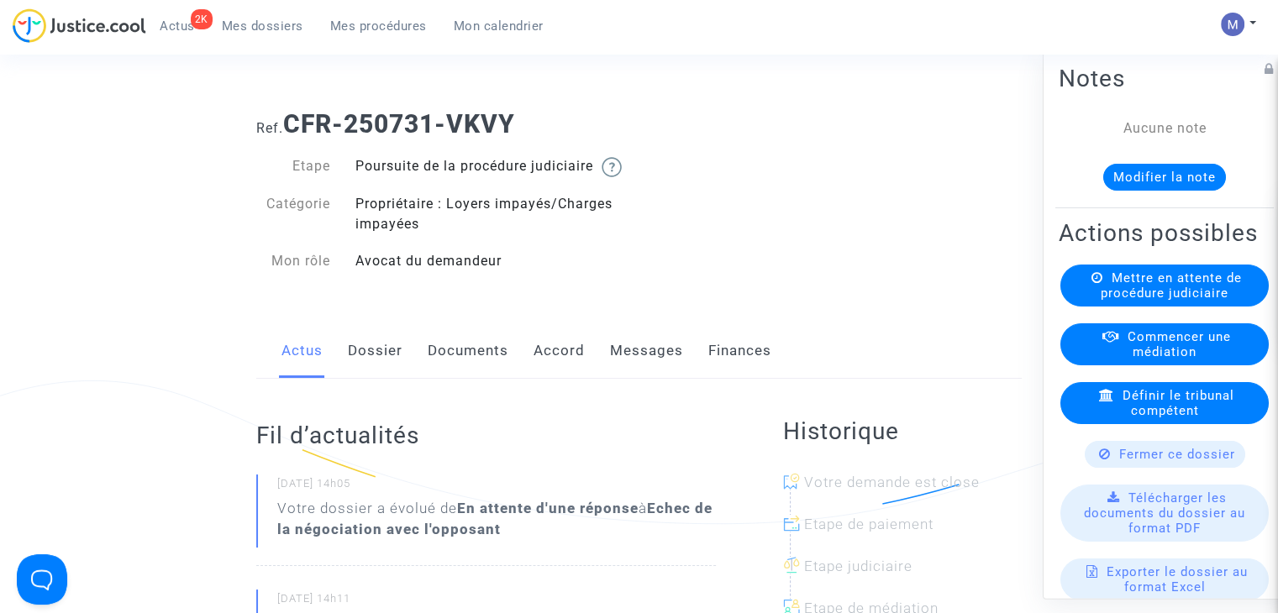
click at [460, 360] on link "Documents" at bounding box center [468, 350] width 81 height 55
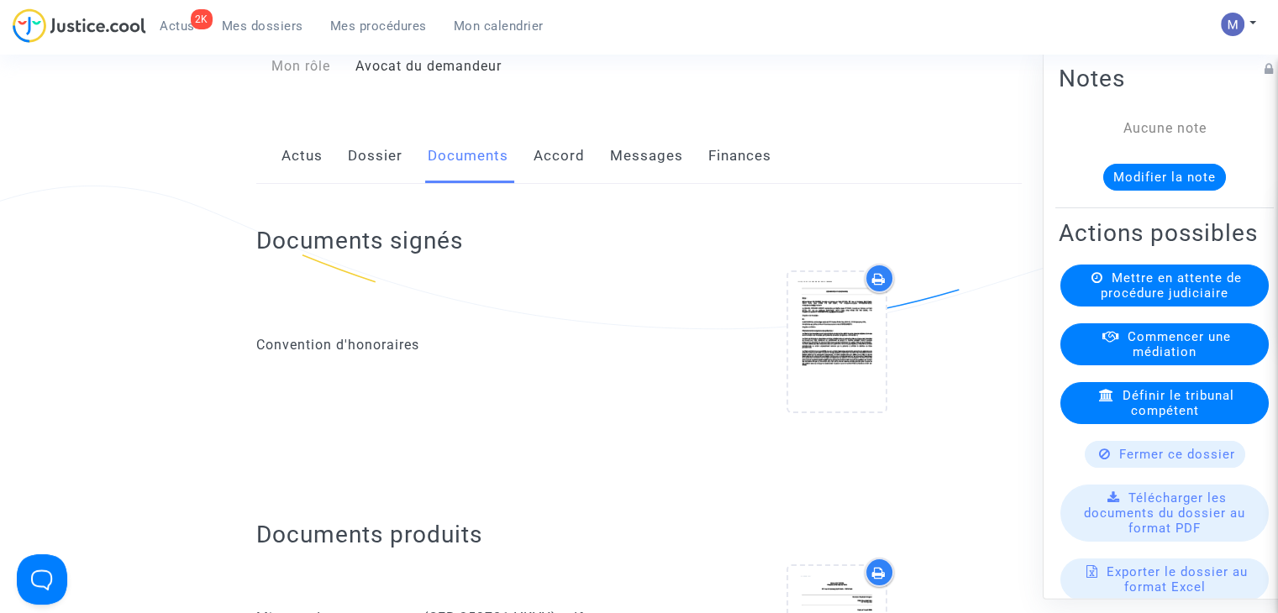
scroll to position [504, 0]
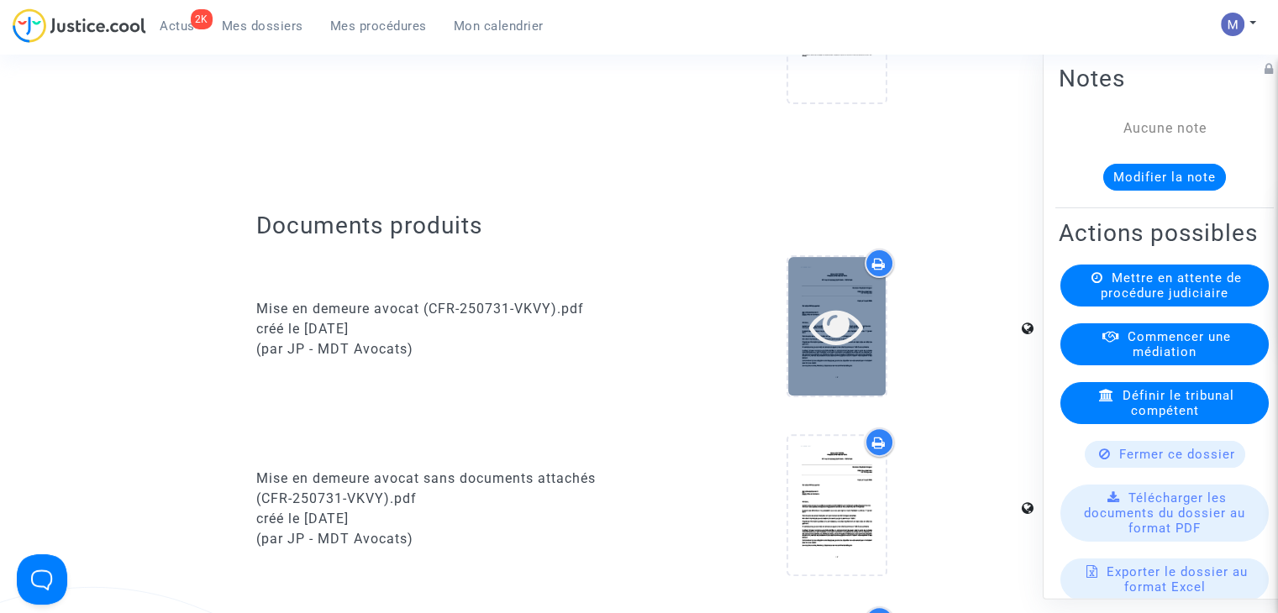
click at [832, 378] on div at bounding box center [836, 326] width 97 height 139
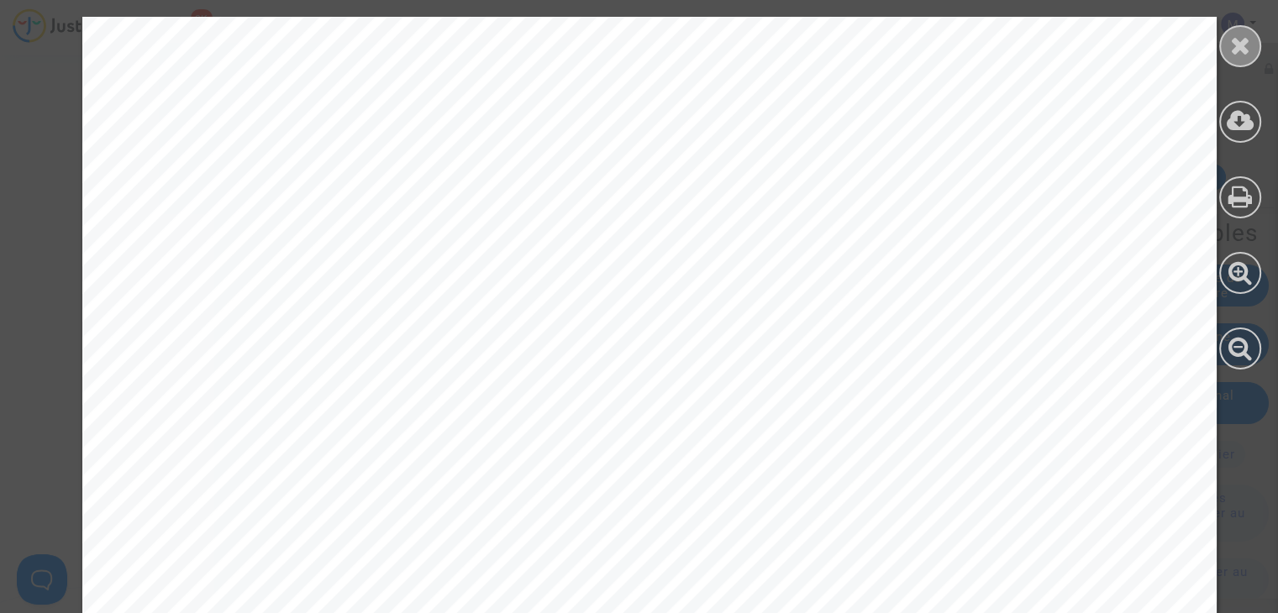
click at [1232, 47] on icon at bounding box center [1240, 45] width 21 height 25
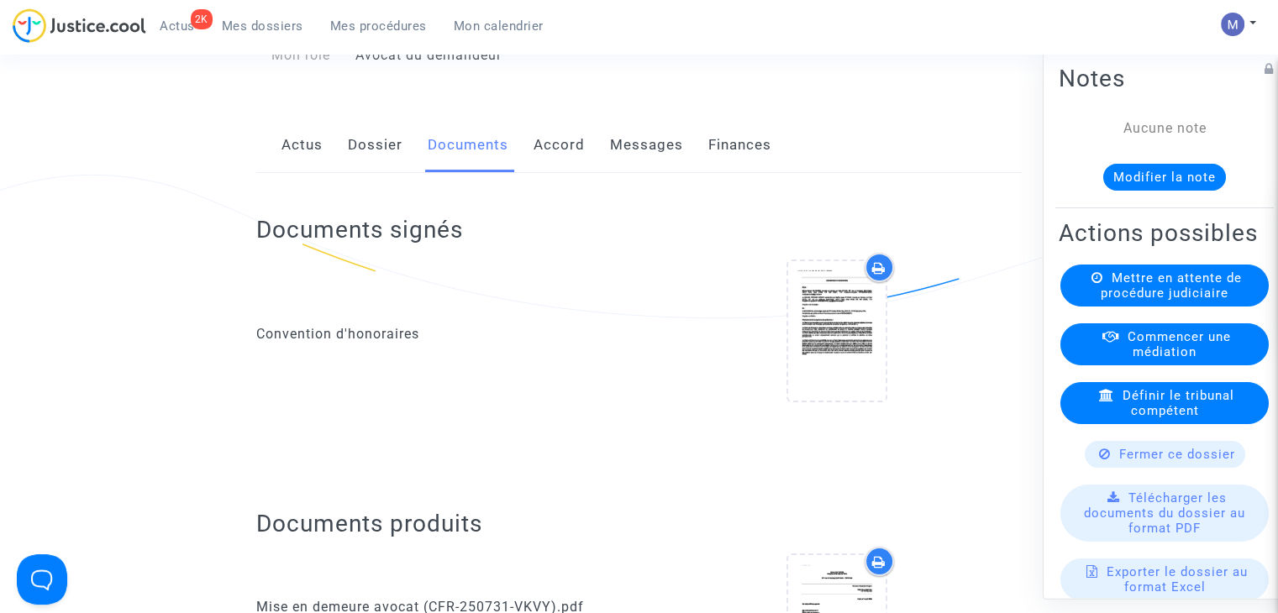
scroll to position [0, 0]
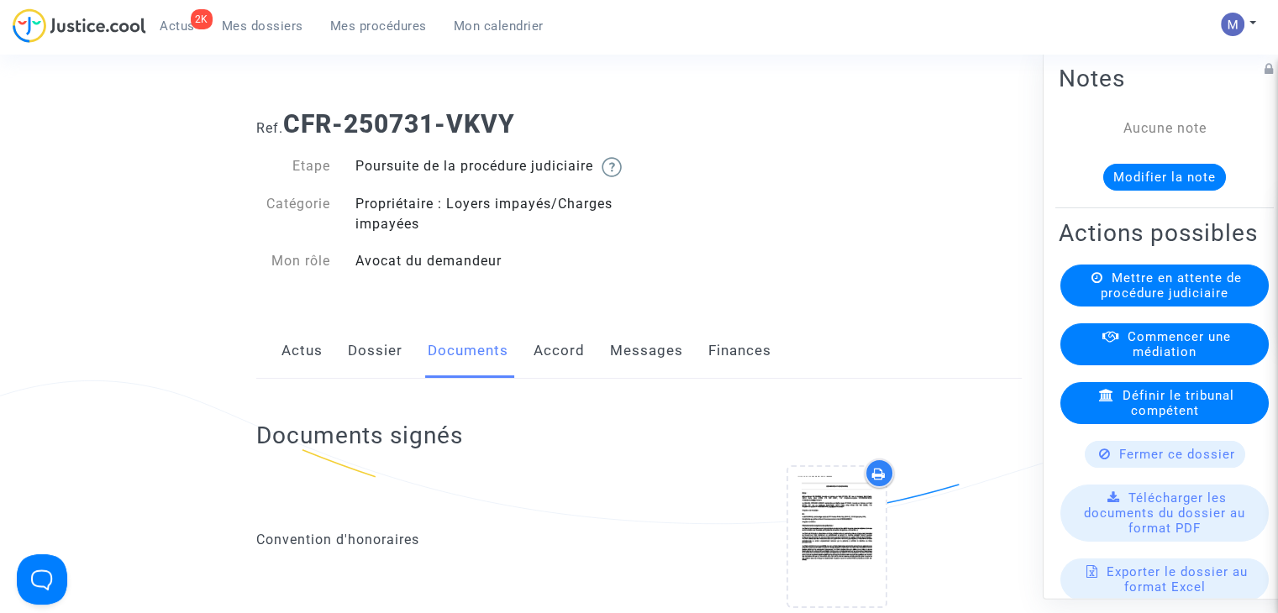
click at [366, 361] on link "Dossier" at bounding box center [375, 350] width 55 height 55
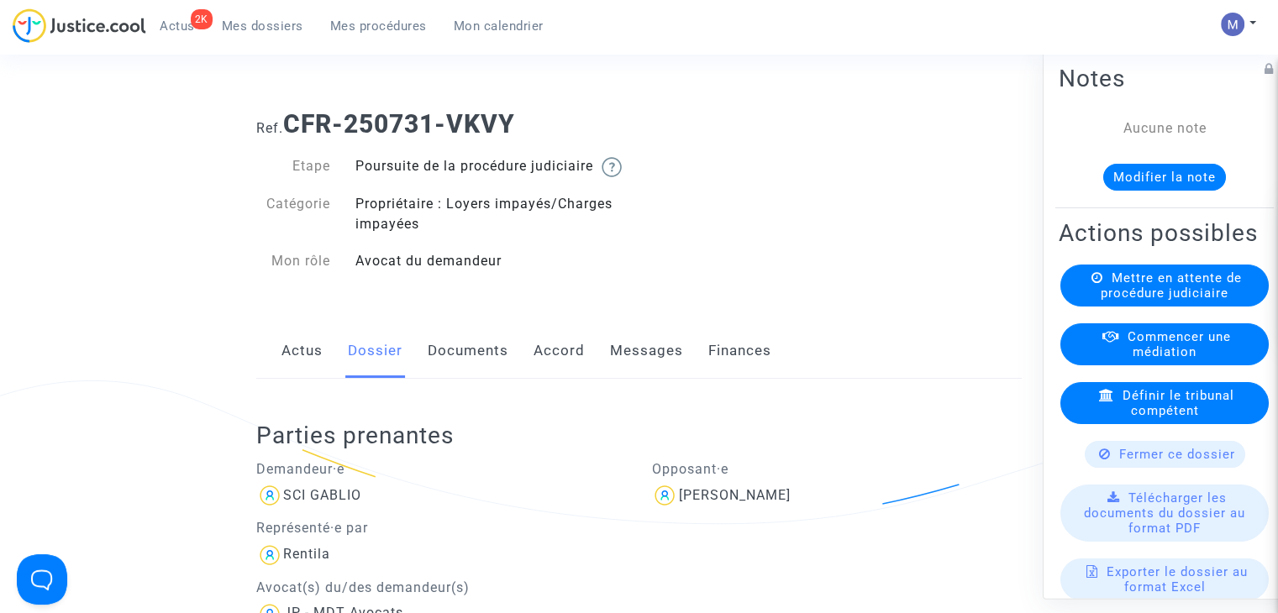
click at [645, 365] on link "Messages" at bounding box center [646, 350] width 73 height 55
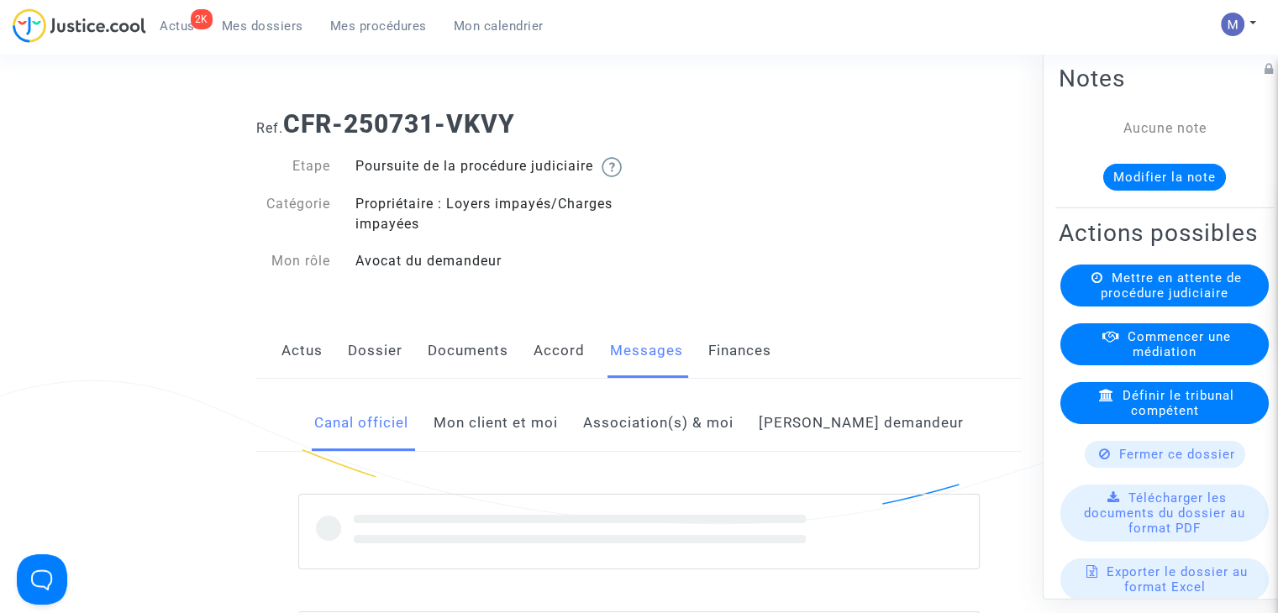
click at [506, 444] on link "Mon client et moi" at bounding box center [495, 423] width 124 height 55
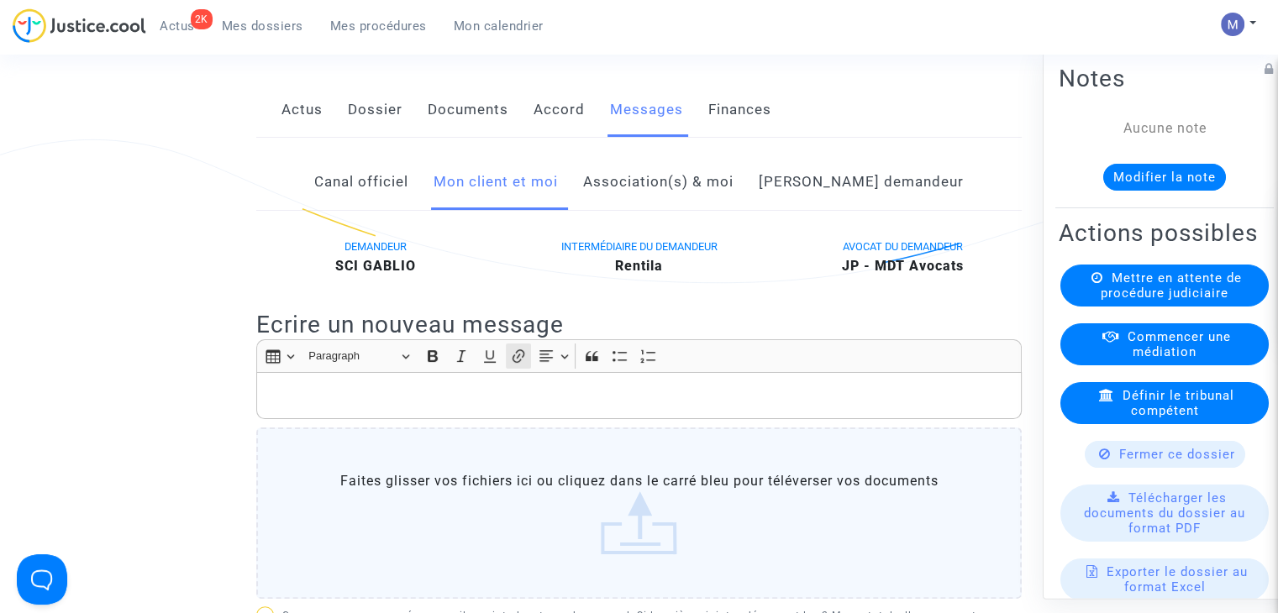
scroll to position [252, 0]
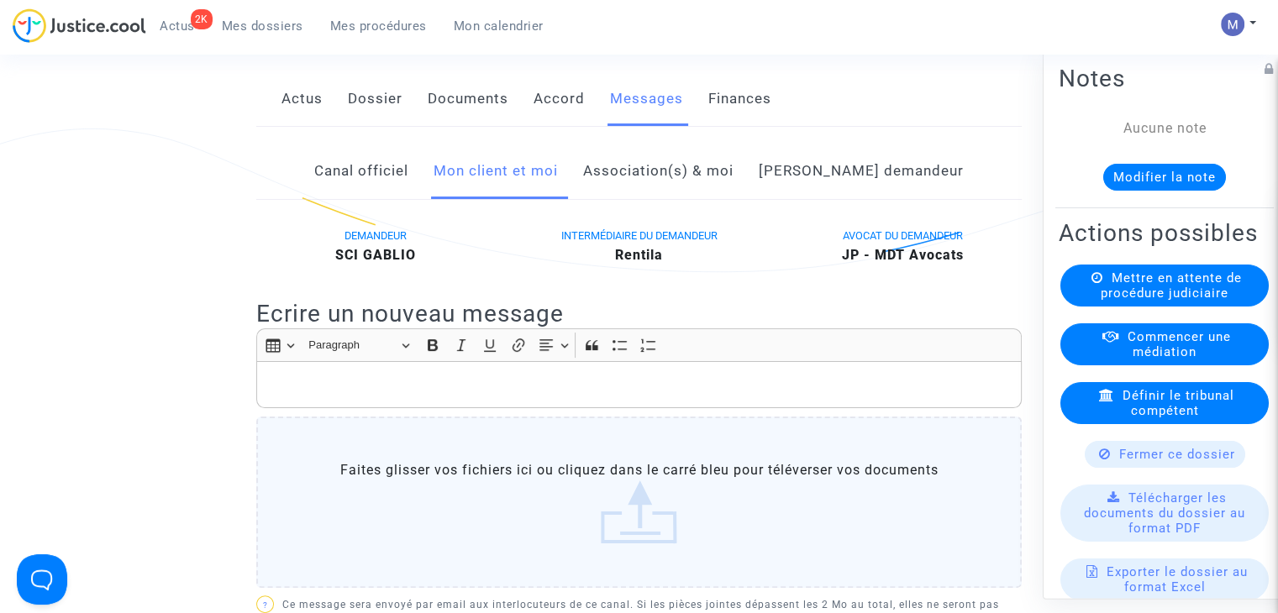
click at [286, 391] on div "Rich Text Editor, main" at bounding box center [638, 384] width 765 height 47
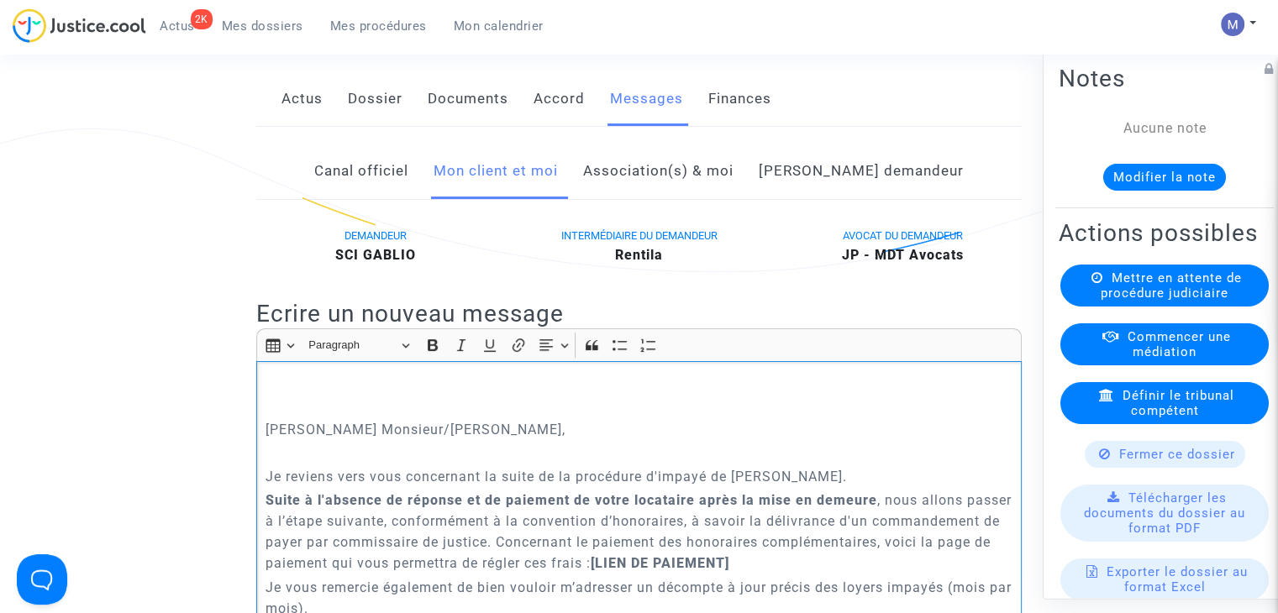
scroll to position [339, 0]
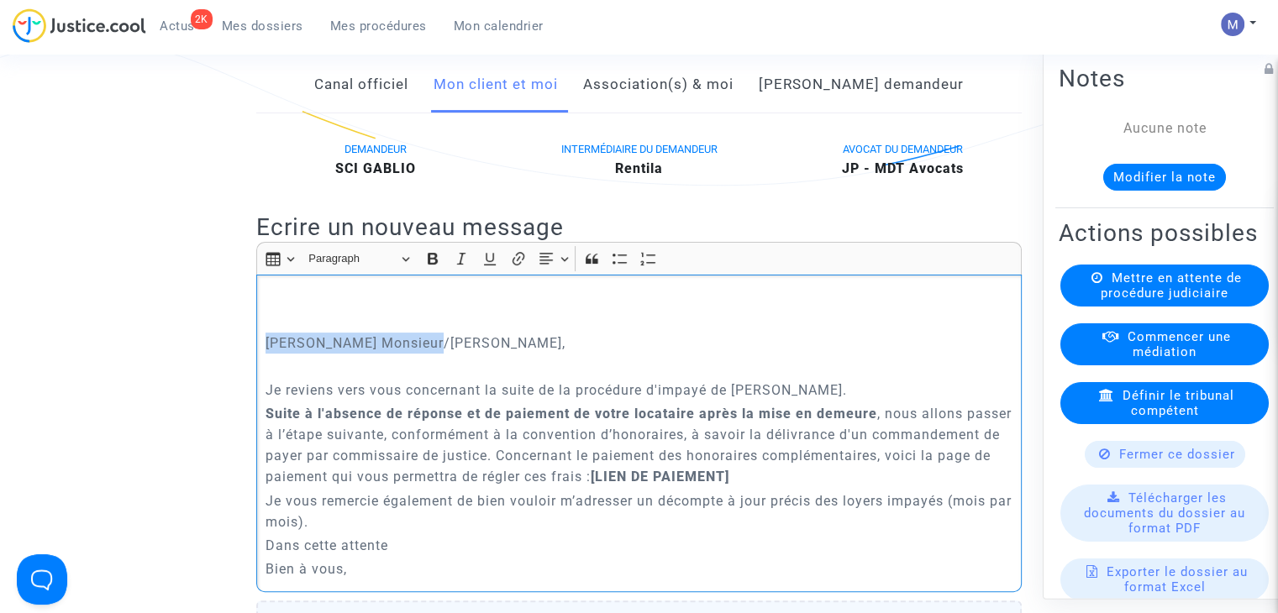
drag, startPoint x: 336, startPoint y: 350, endPoint x: 239, endPoint y: 354, distance: 96.7
click at [239, 354] on ng-component "Ref. CFR-250731-VKVY Etape Poursuite de la procédure judiciaire Catégorie Propr…" at bounding box center [639, 588] width 1150 height 1660
click at [299, 330] on p "Rich Text Editor, main" at bounding box center [639, 309] width 748 height 42
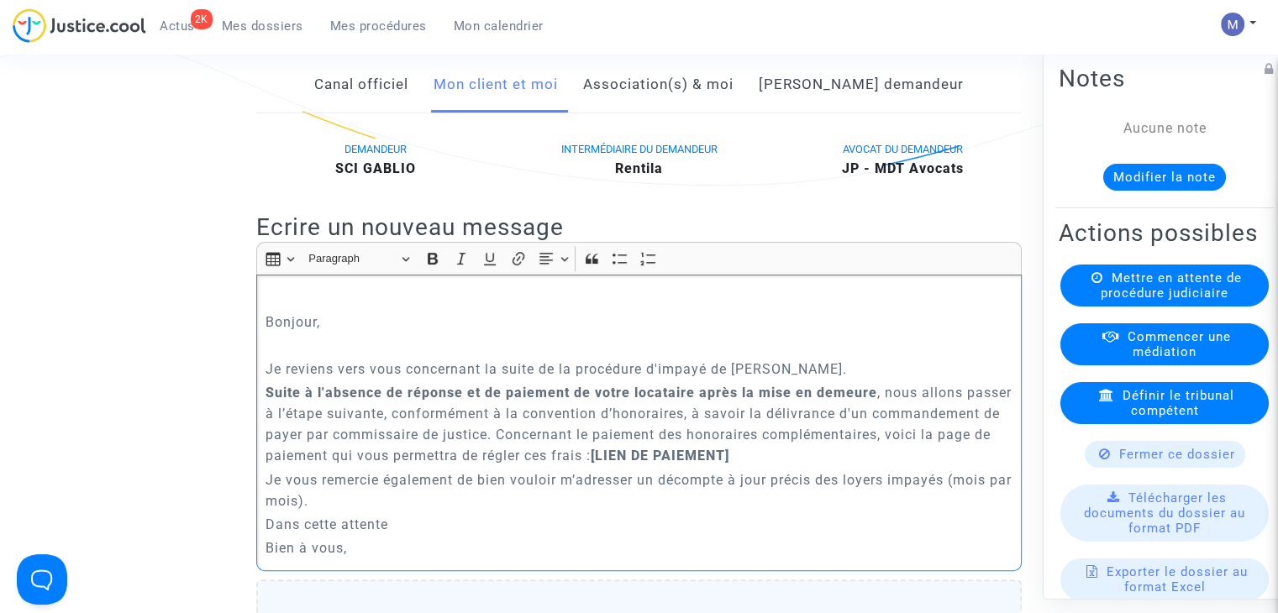
drag, startPoint x: 749, startPoint y: 473, endPoint x: 597, endPoint y: 474, distance: 152.1
click at [596, 466] on p "Suite à l'absence de réponse et de paiement de votre locataire après la mise en…" at bounding box center [639, 424] width 748 height 84
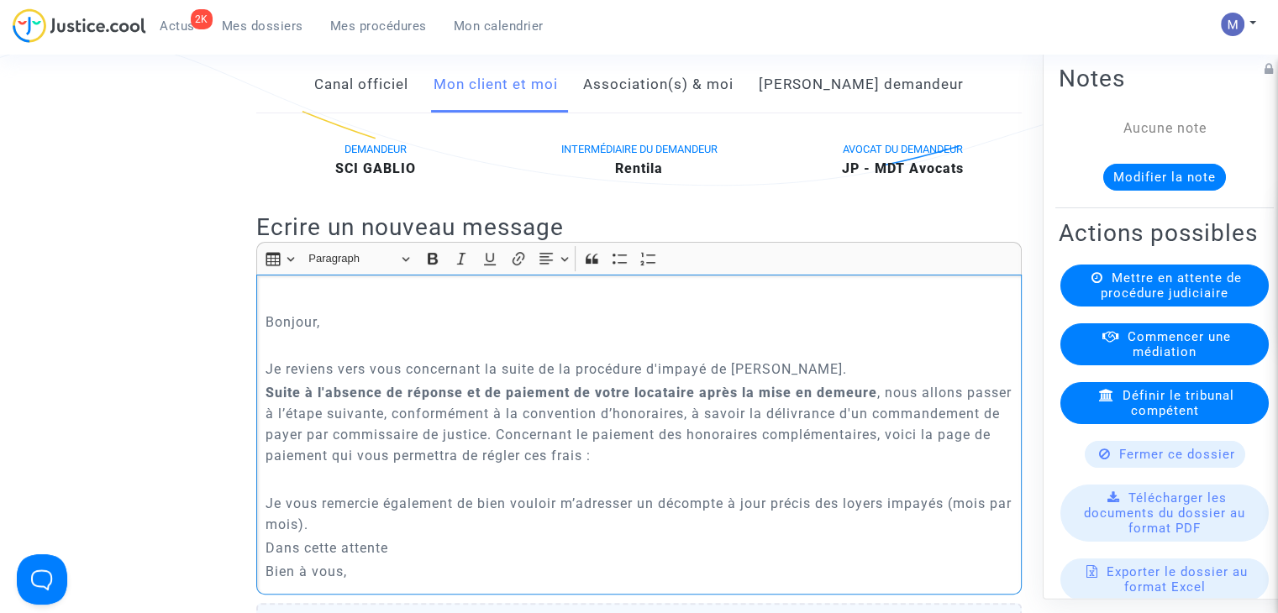
click at [384, 535] on p "Je vous remercie également de bien vouloir m’adresser un décompte à jour précis…" at bounding box center [639, 514] width 748 height 42
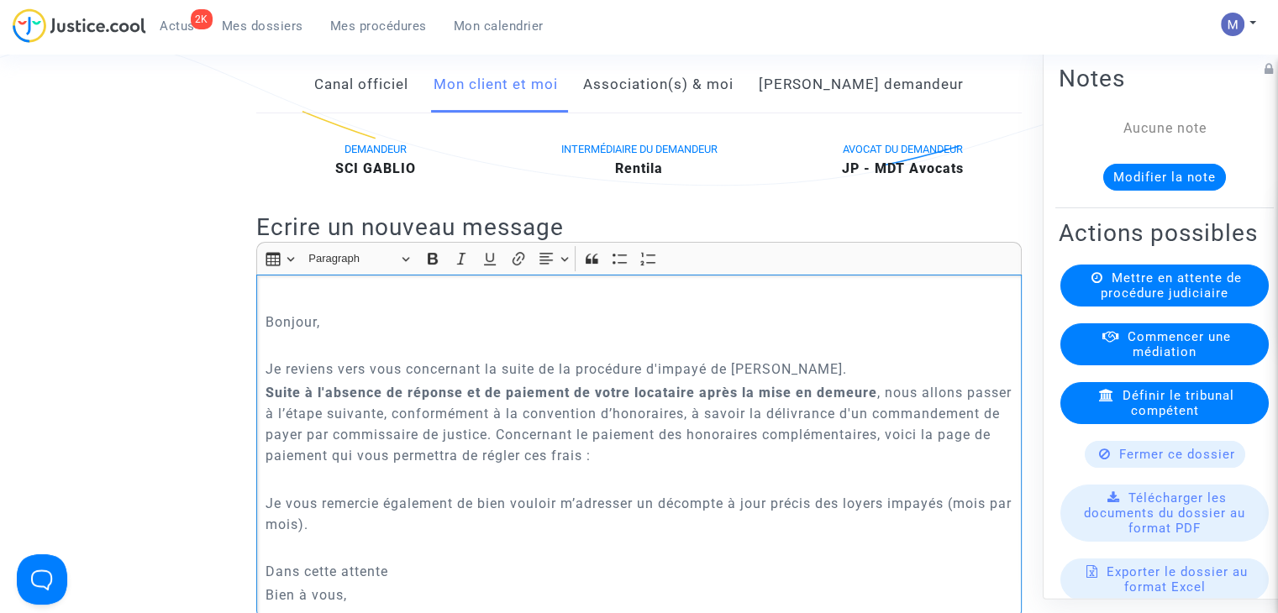
click at [399, 582] on p "Dans cette attente" at bounding box center [639, 571] width 748 height 21
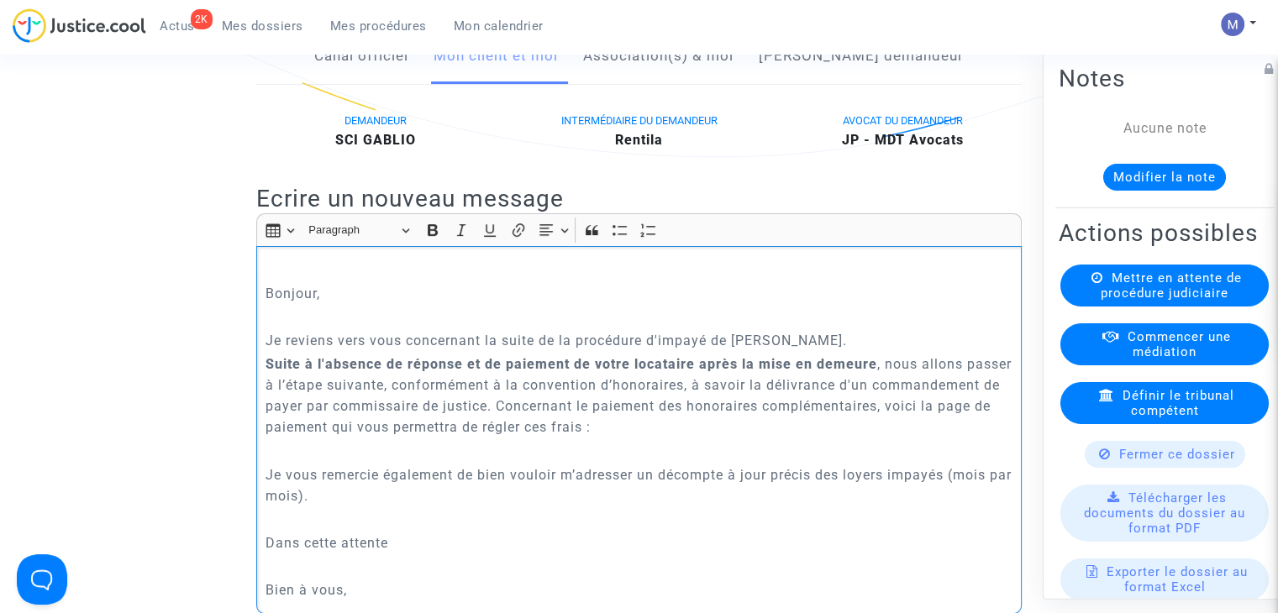
click at [393, 554] on p "Dans cette attente" at bounding box center [639, 543] width 748 height 21
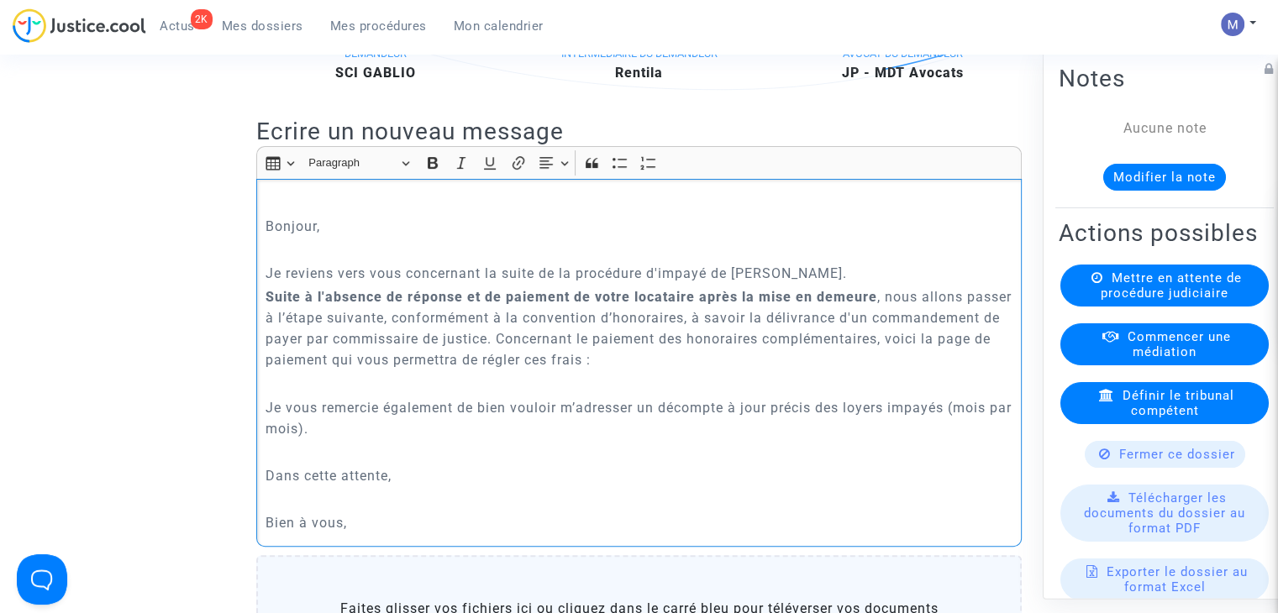
scroll to position [535, 0]
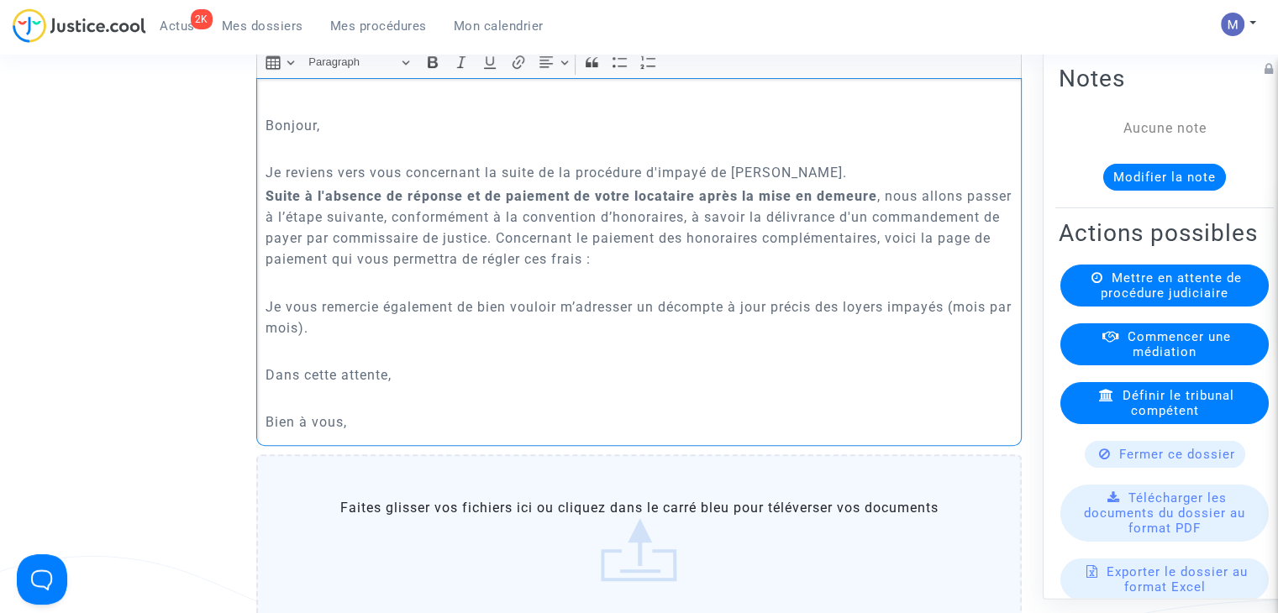
click at [346, 409] on p "Rich Text Editor, main" at bounding box center [639, 398] width 748 height 21
click at [356, 433] on p "Bien à vous," at bounding box center [639, 422] width 748 height 21
drag, startPoint x: 662, startPoint y: 327, endPoint x: 760, endPoint y: 340, distance: 99.2
click at [774, 327] on p "Je vous remercie également de bien vouloir m’adresser un décompte à jour précis…" at bounding box center [639, 318] width 748 height 42
drag, startPoint x: 489, startPoint y: 87, endPoint x: 450, endPoint y: 85, distance: 38.7
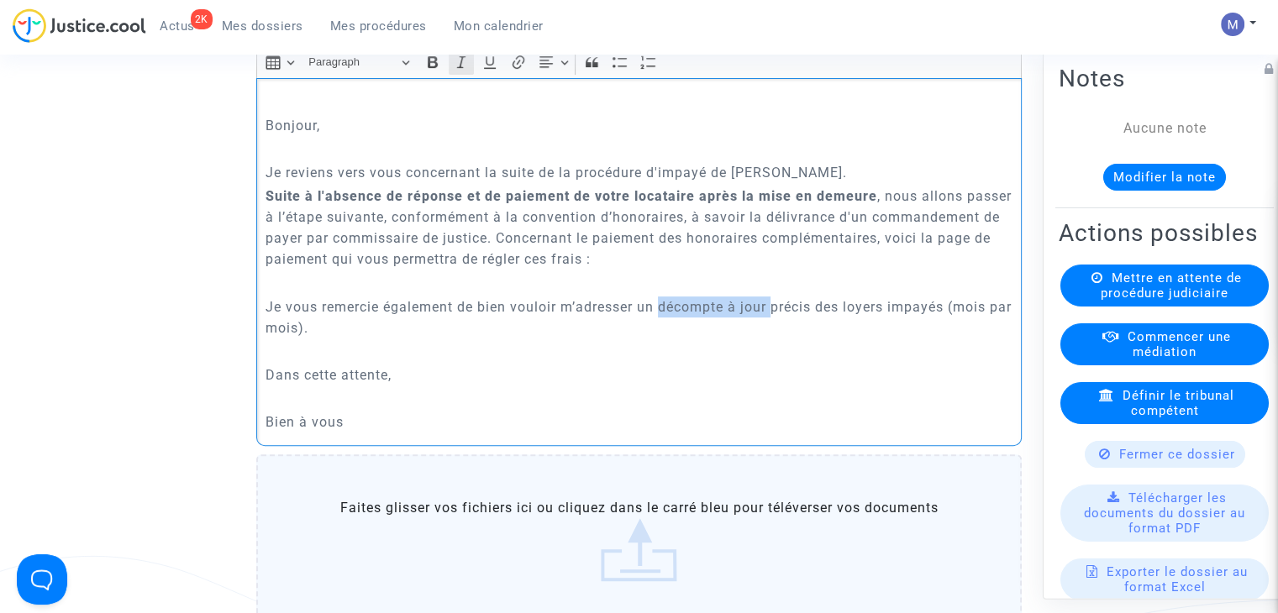
click at [484, 71] on icon "Editor toolbar" at bounding box center [489, 62] width 17 height 17
click at [437, 71] on icon "Editor toolbar" at bounding box center [432, 62] width 17 height 17
click at [696, 362] on p "Rich Text Editor, main" at bounding box center [639, 351] width 748 height 21
click at [622, 290] on div "Bonjour, Je reviens vers vous concernant la suite de la procédure d'impayé de l…" at bounding box center [638, 262] width 765 height 368
click at [612, 270] on p "Suite à l'absence de réponse et de paiement de votre locataire après la mise en…" at bounding box center [639, 228] width 748 height 84
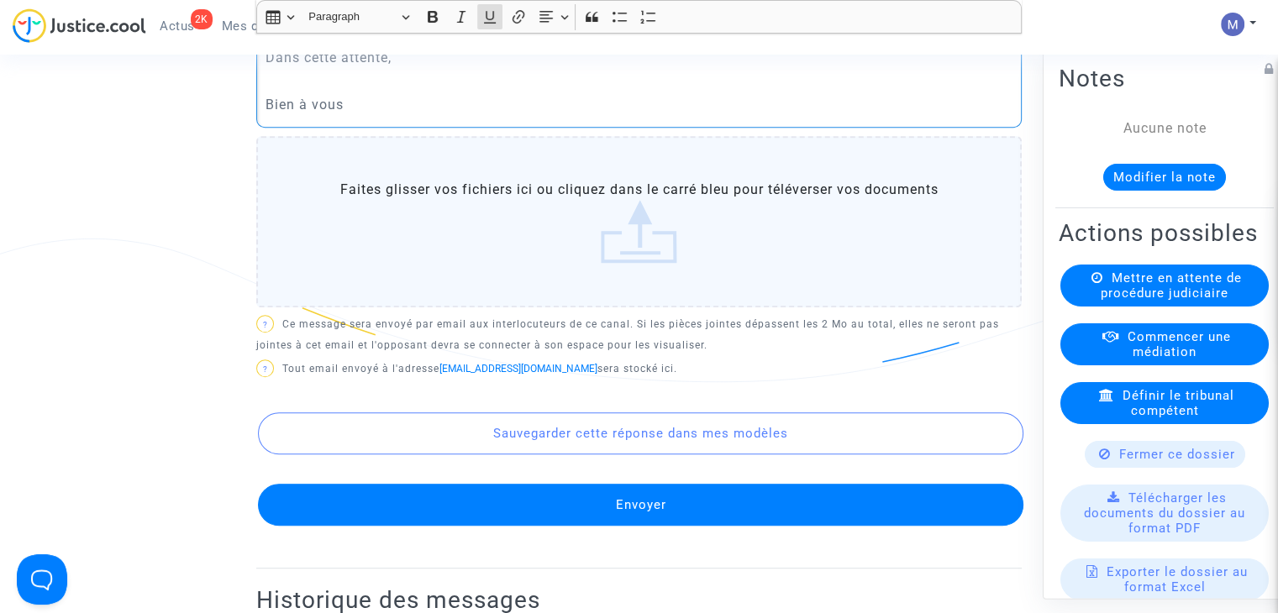
scroll to position [871, 0]
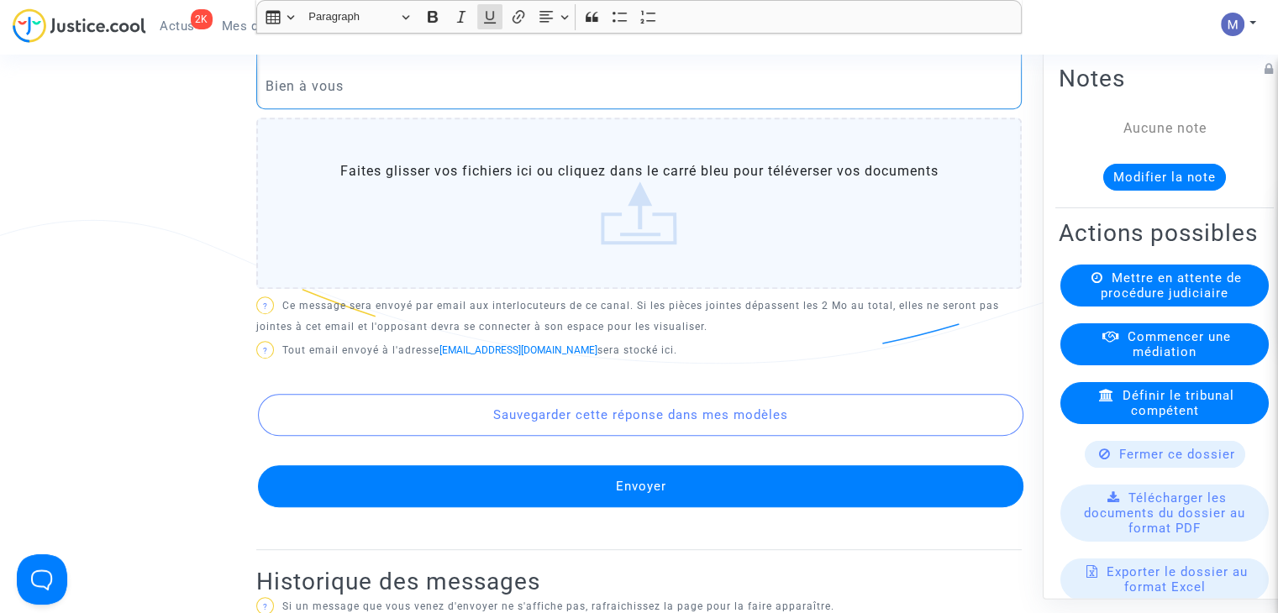
click at [637, 507] on button "Envoyer" at bounding box center [640, 486] width 765 height 42
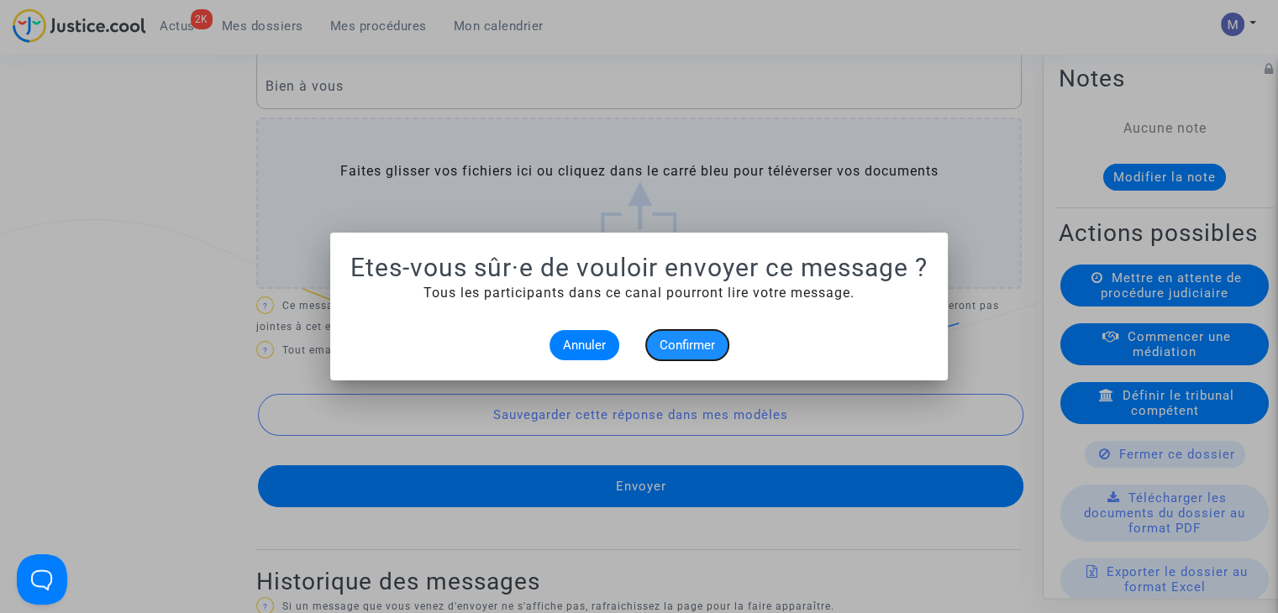
click at [679, 341] on span "Confirmer" at bounding box center [686, 345] width 55 height 15
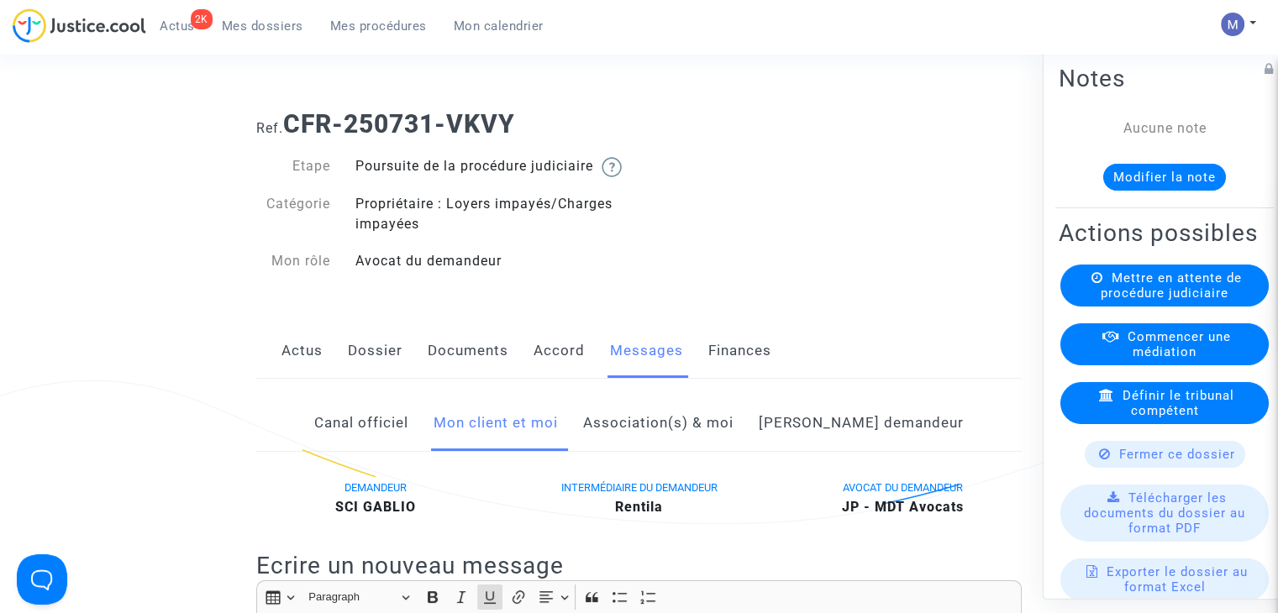
scroll to position [871, 0]
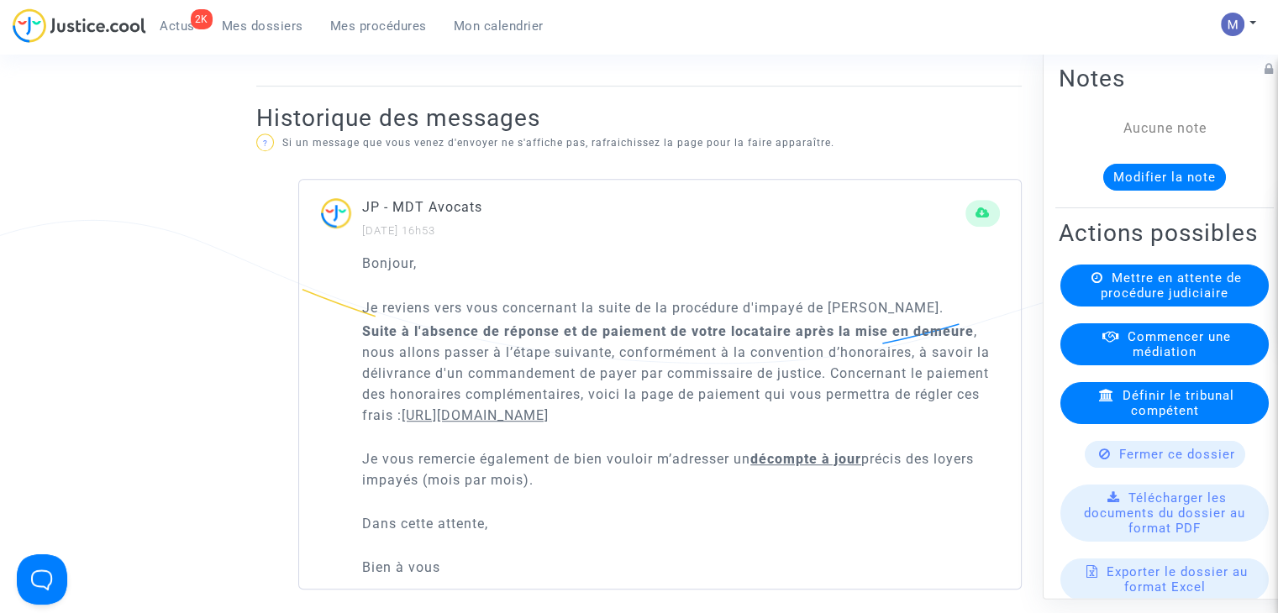
click at [1116, 177] on button "Modifier la note" at bounding box center [1164, 177] width 123 height 27
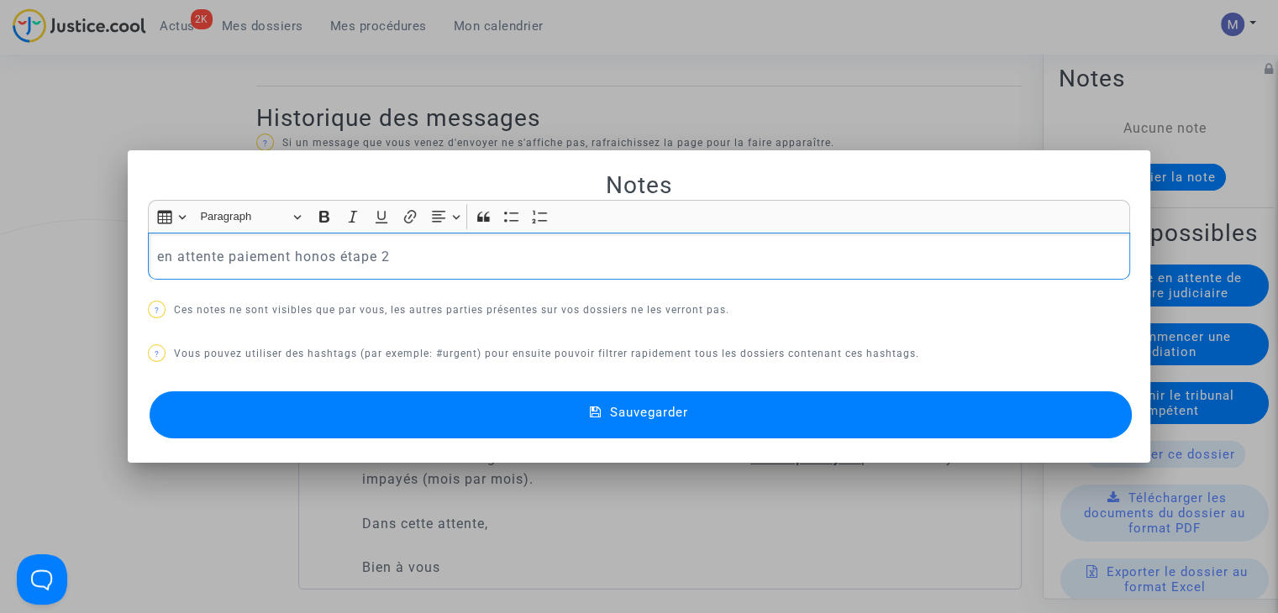
click at [639, 408] on span "Sauvegarder" at bounding box center [649, 412] width 78 height 15
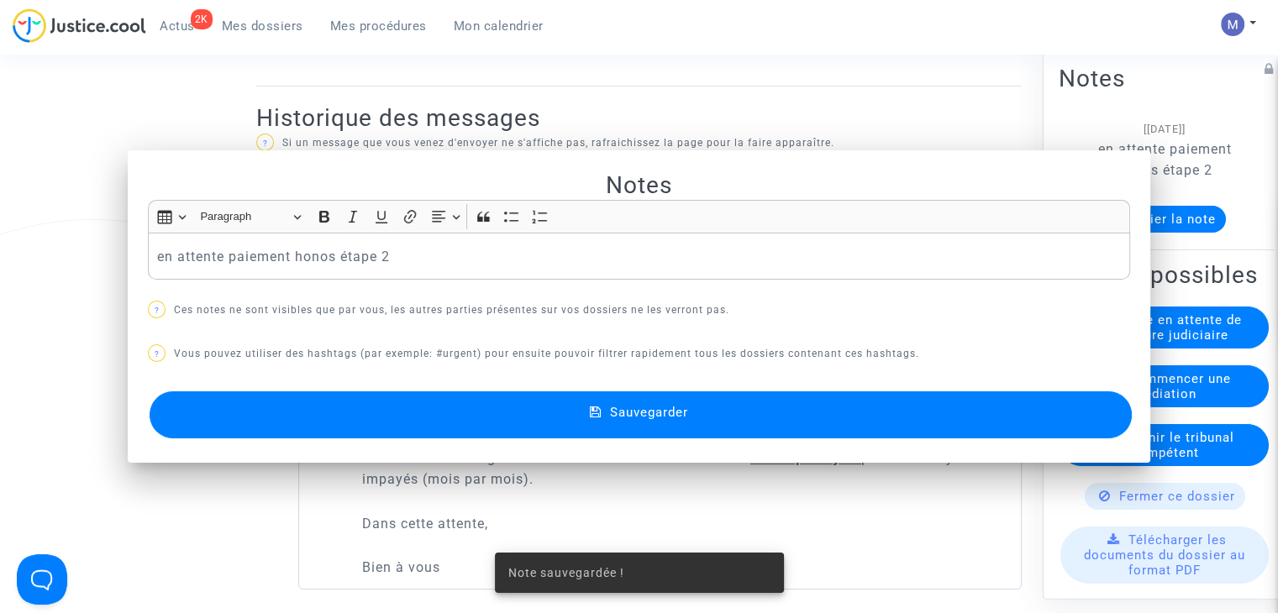
scroll to position [871, 0]
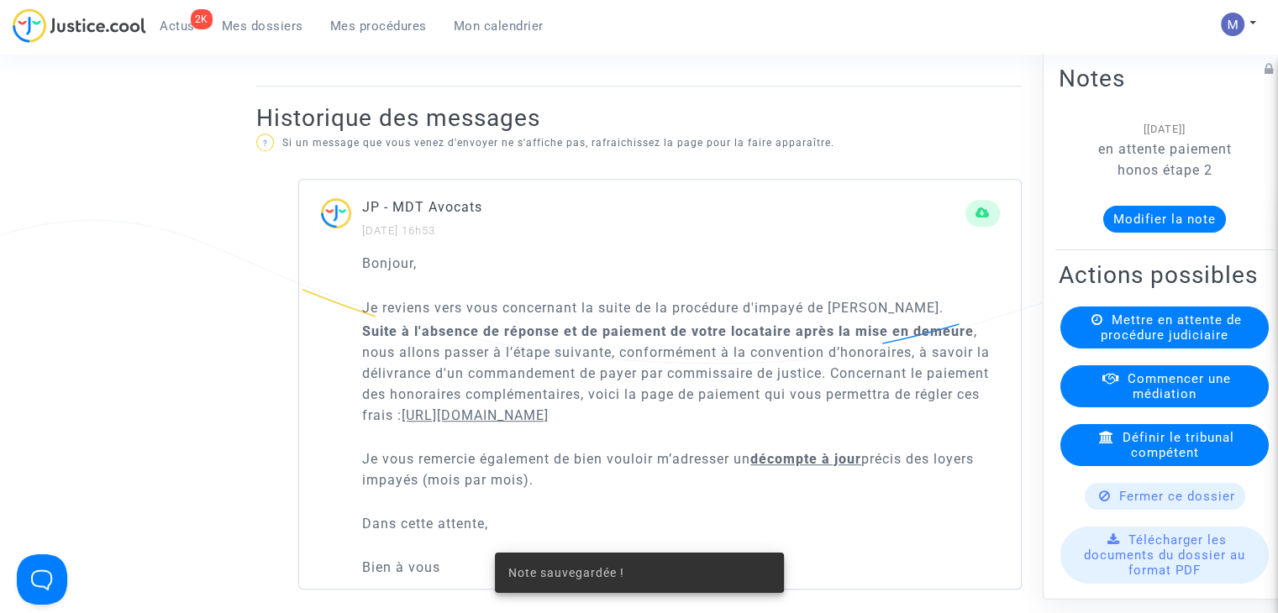
click at [223, 13] on link "Mes dossiers" at bounding box center [262, 25] width 108 height 25
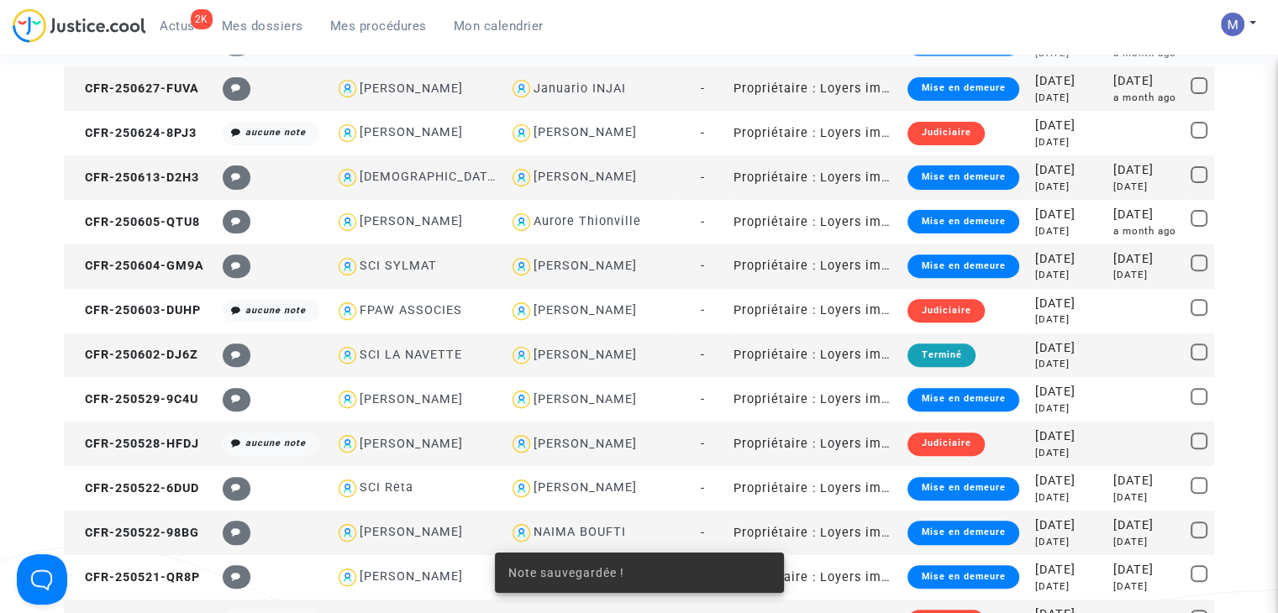
scroll to position [8, 0]
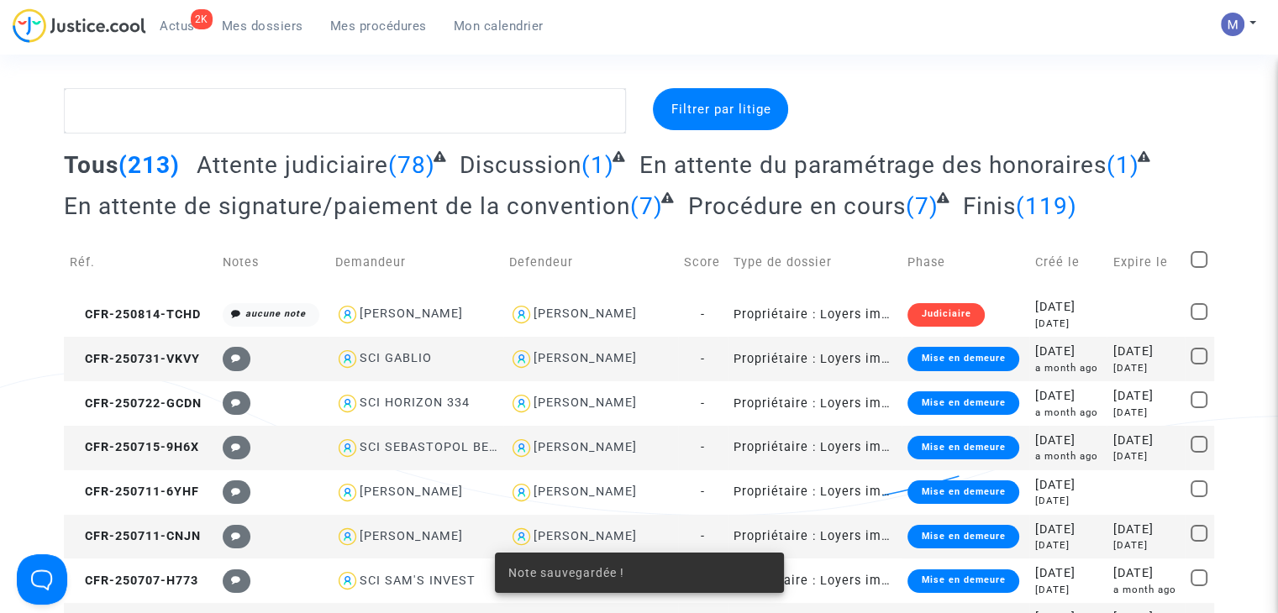
click at [286, 173] on span "Attente judiciaire" at bounding box center [293, 165] width 192 height 28
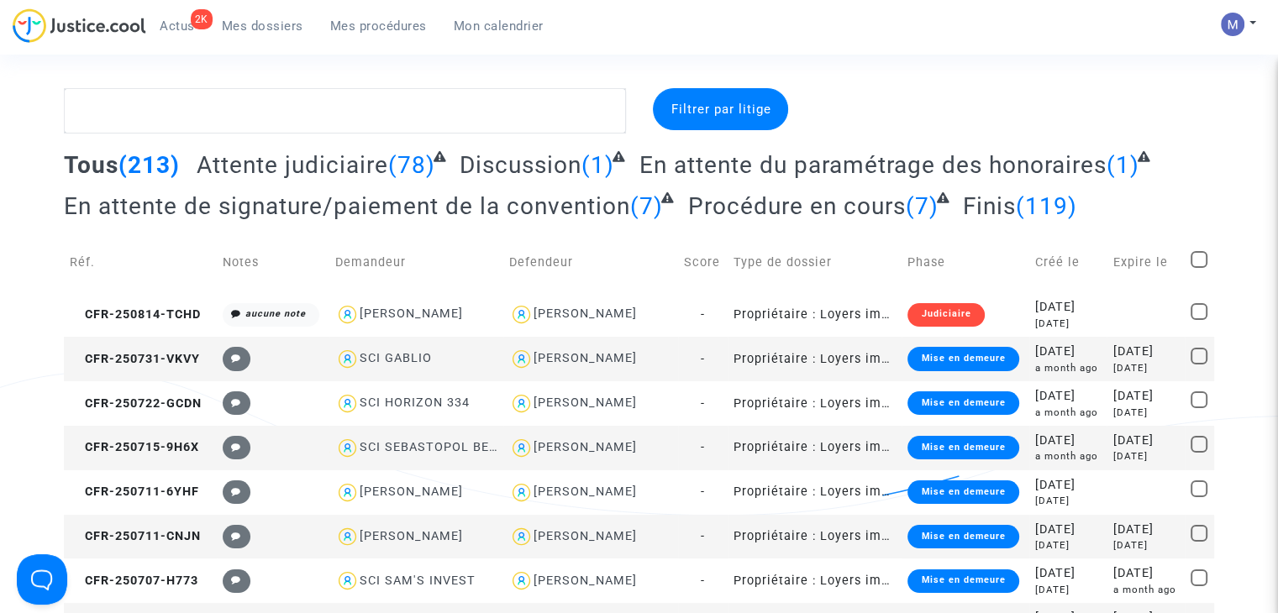
scroll to position [0, 0]
